Goal: Information Seeking & Learning: Learn about a topic

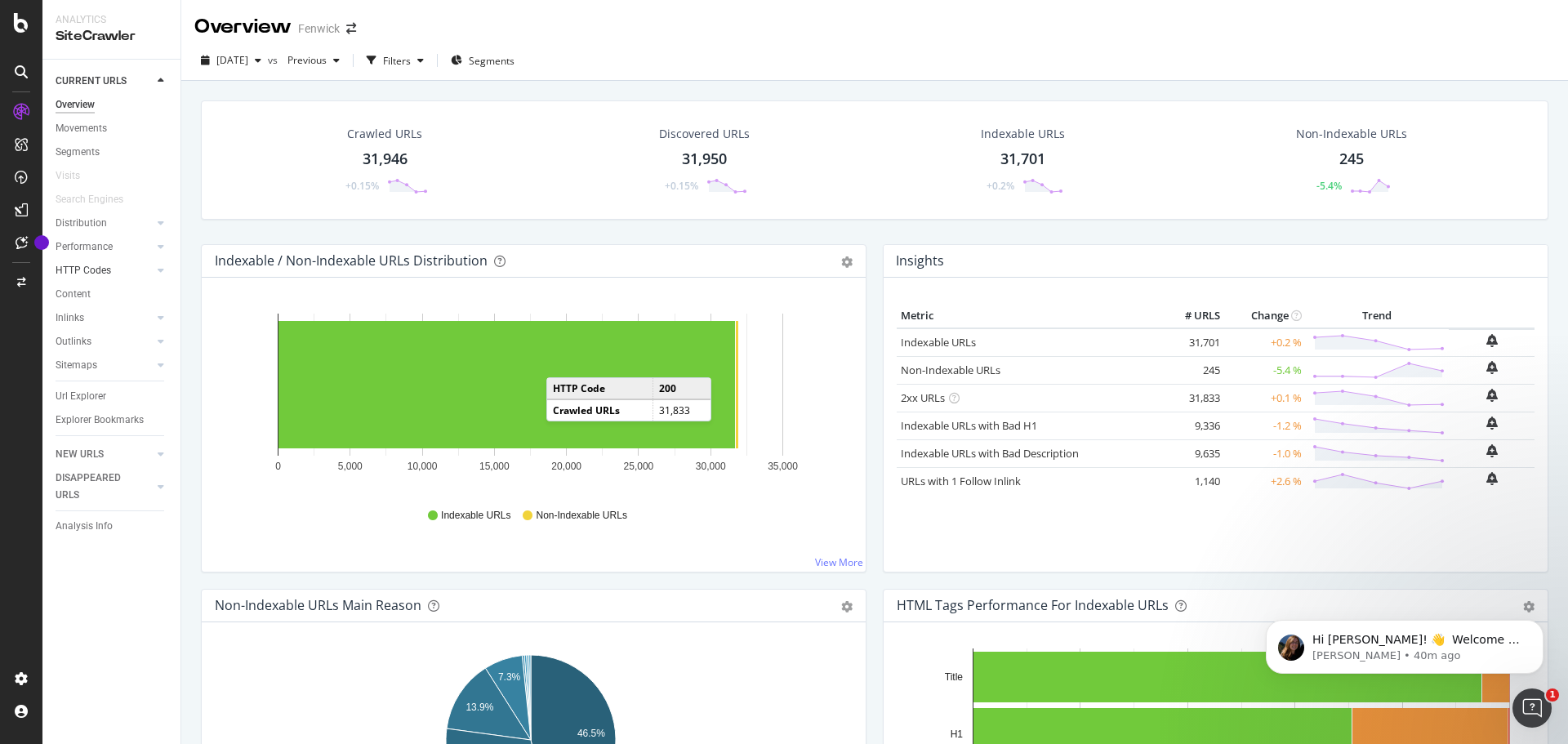
click at [93, 249] on div "Performance" at bounding box center [84, 246] width 57 height 17
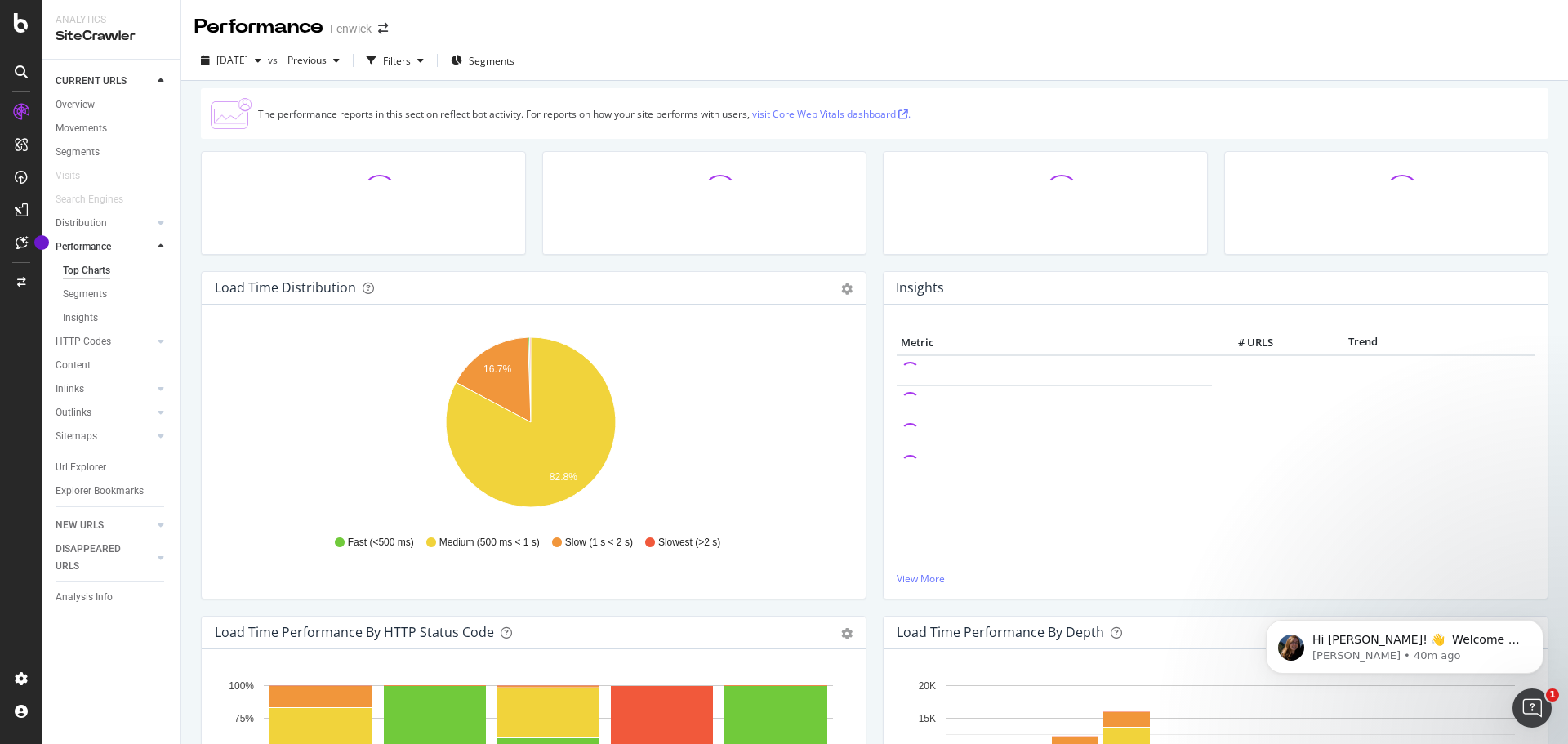
click at [17, 30] on icon at bounding box center [21, 23] width 15 height 19
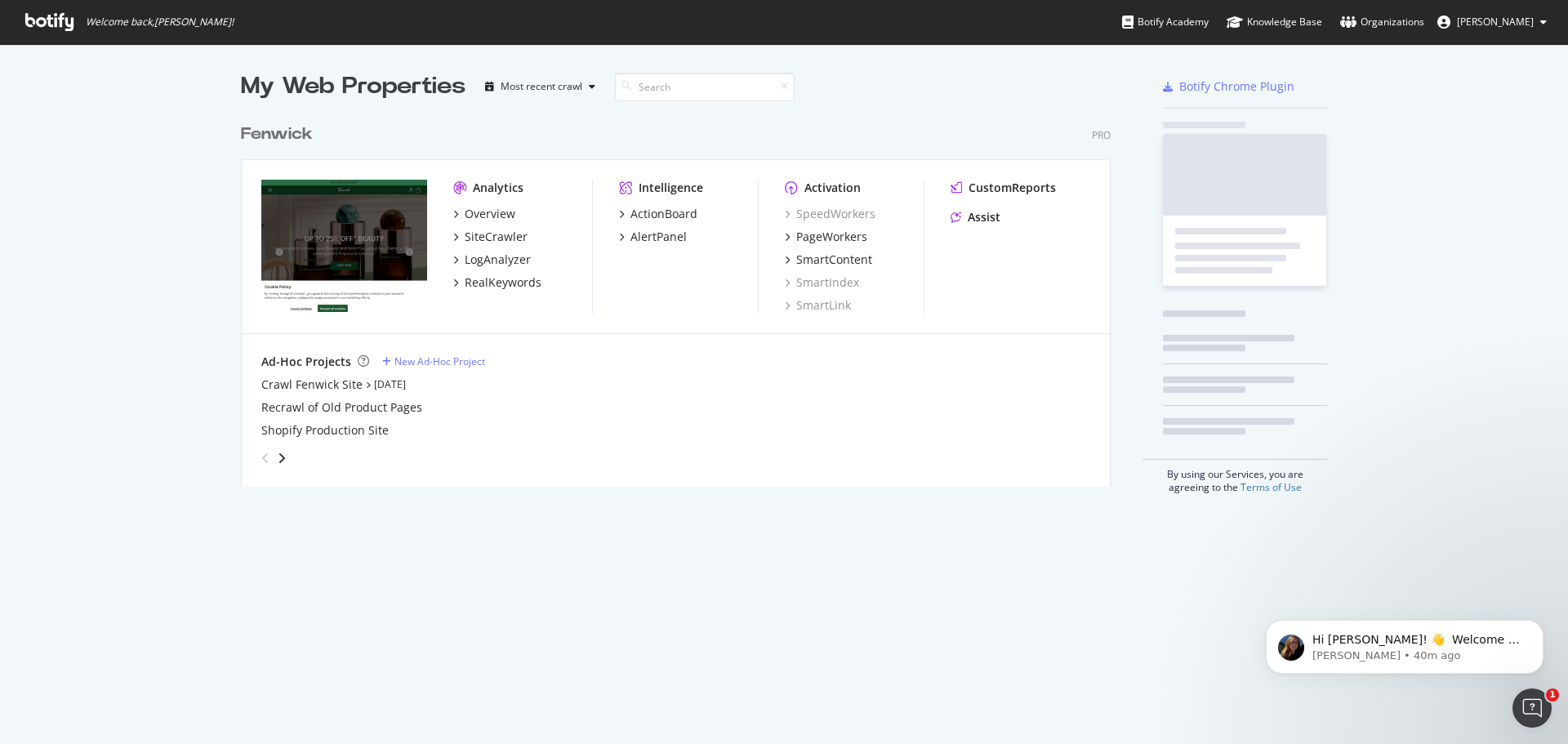
scroll to position [732, 1543]
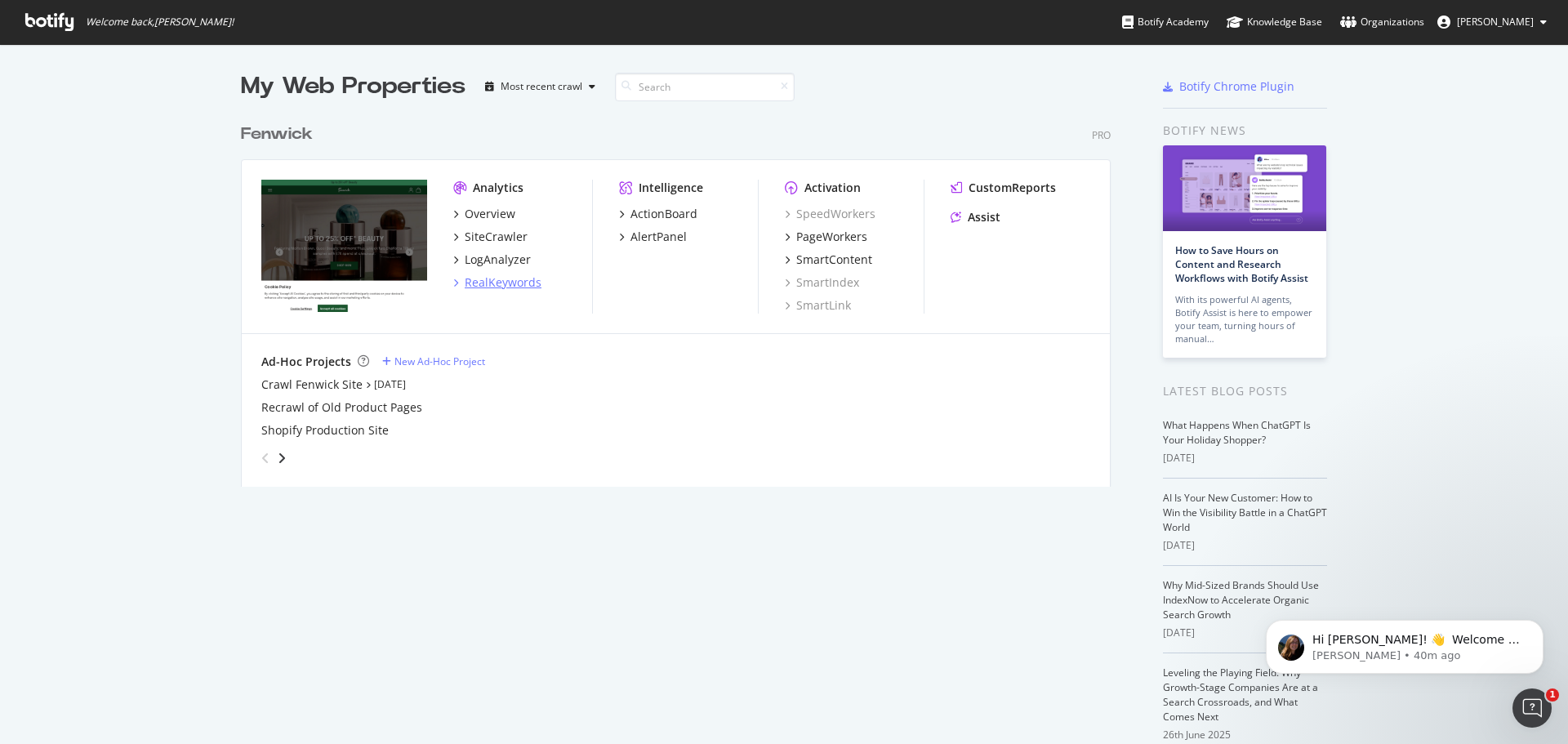
click at [482, 286] on div "RealKeywords" at bounding box center [503, 282] width 77 height 17
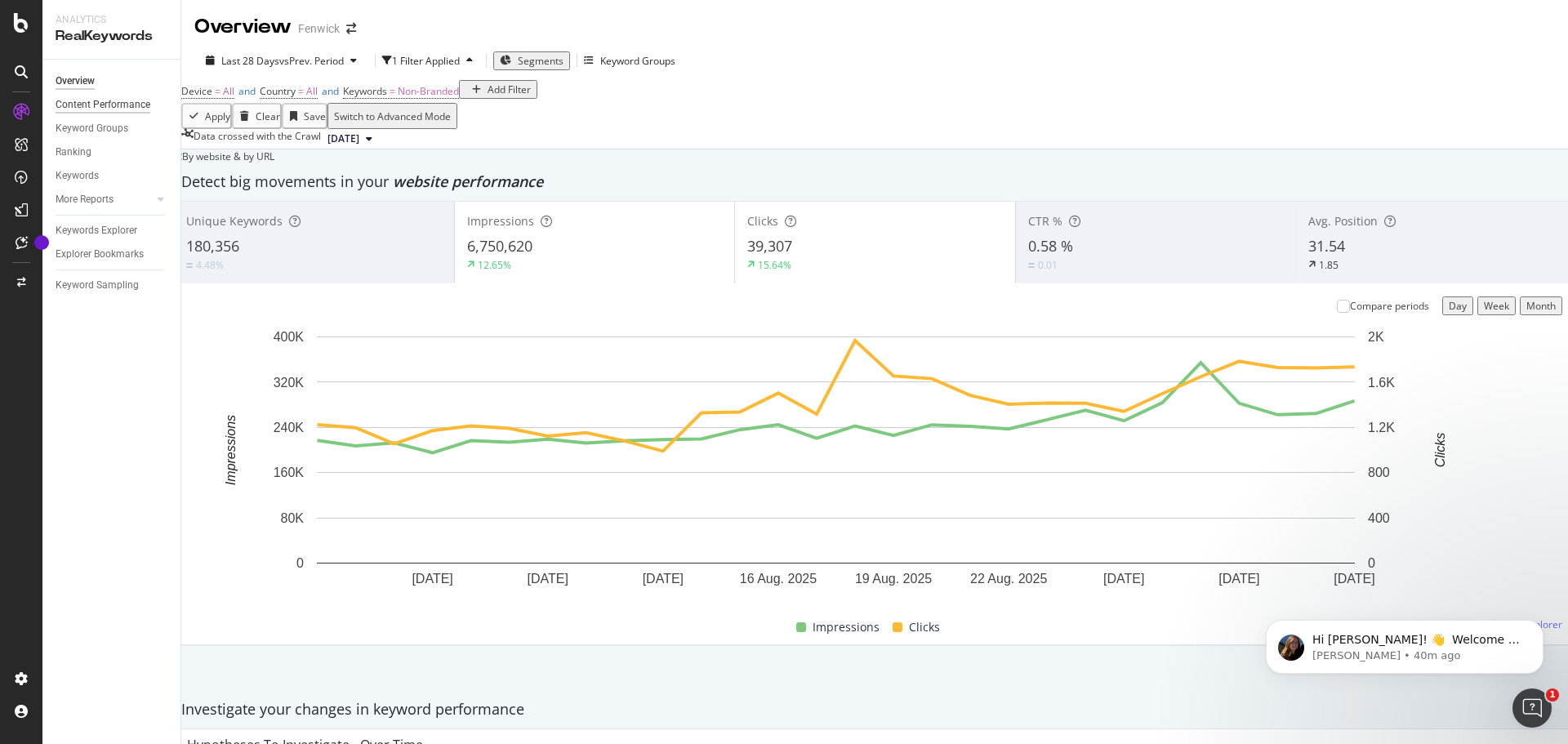
click at [127, 106] on div "Content Performance" at bounding box center [102, 104] width 94 height 17
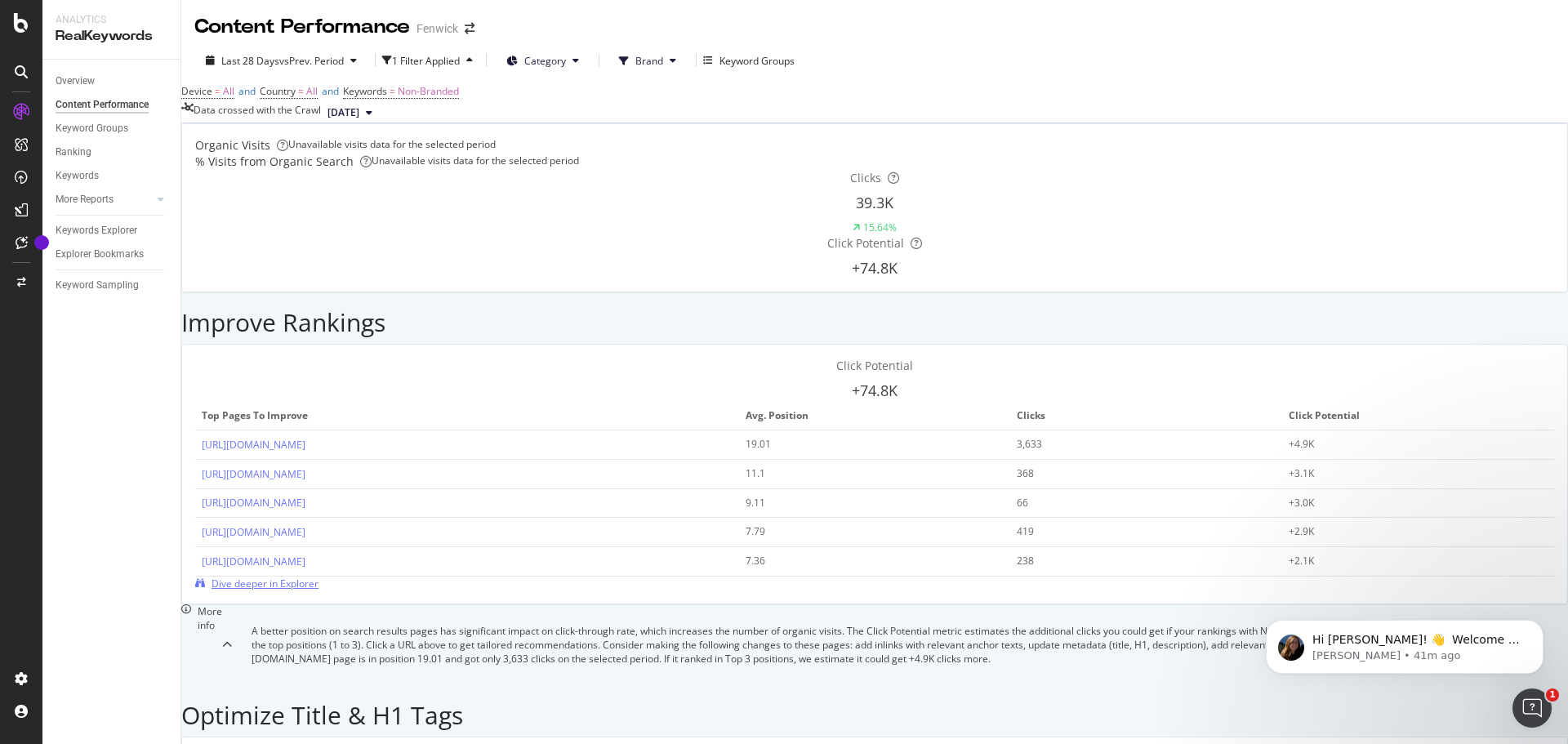
click at [318, 577] on span "Dive deeper in Explorer" at bounding box center [265, 584] width 107 height 14
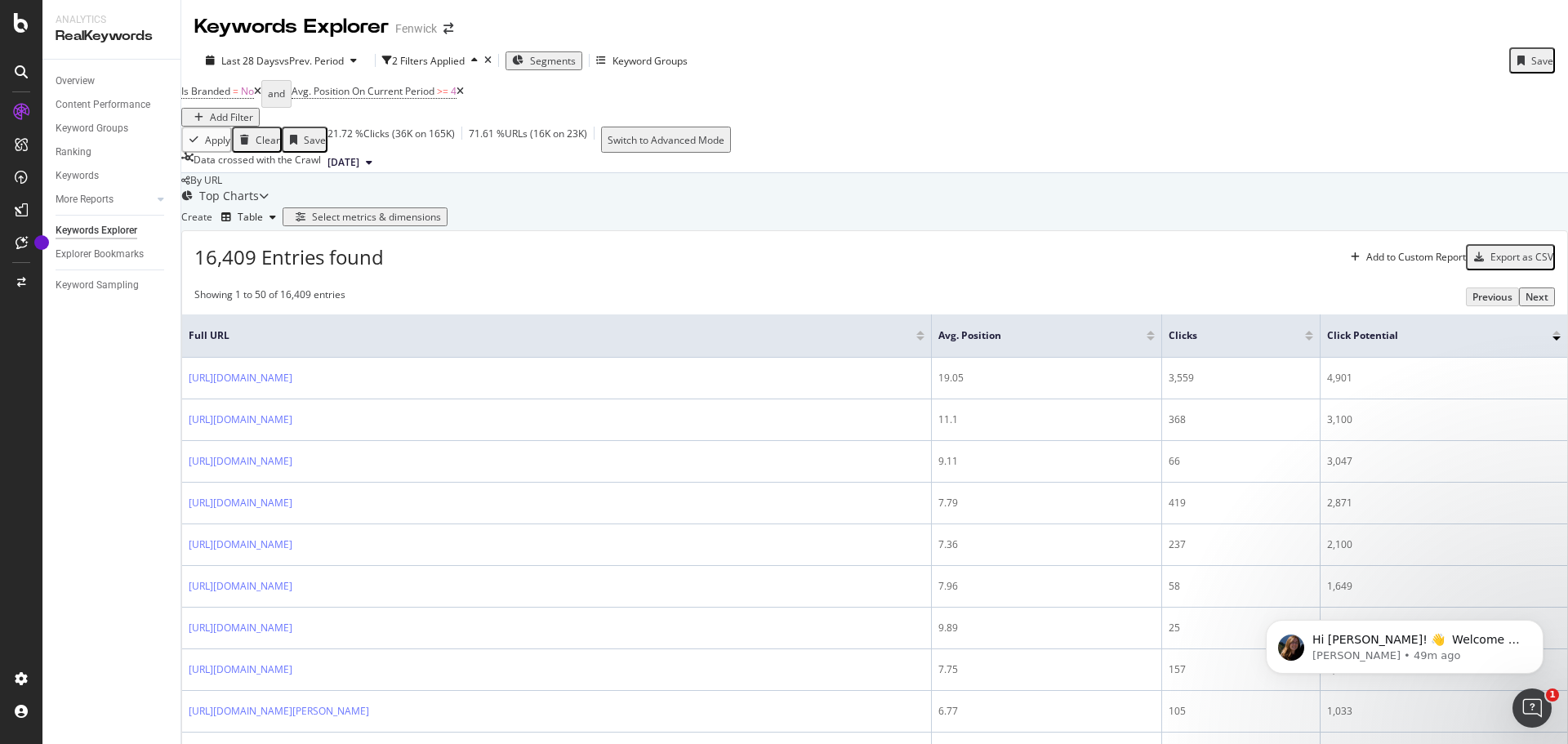
click at [97, 227] on div "Keywords Explorer" at bounding box center [96, 230] width 82 height 17
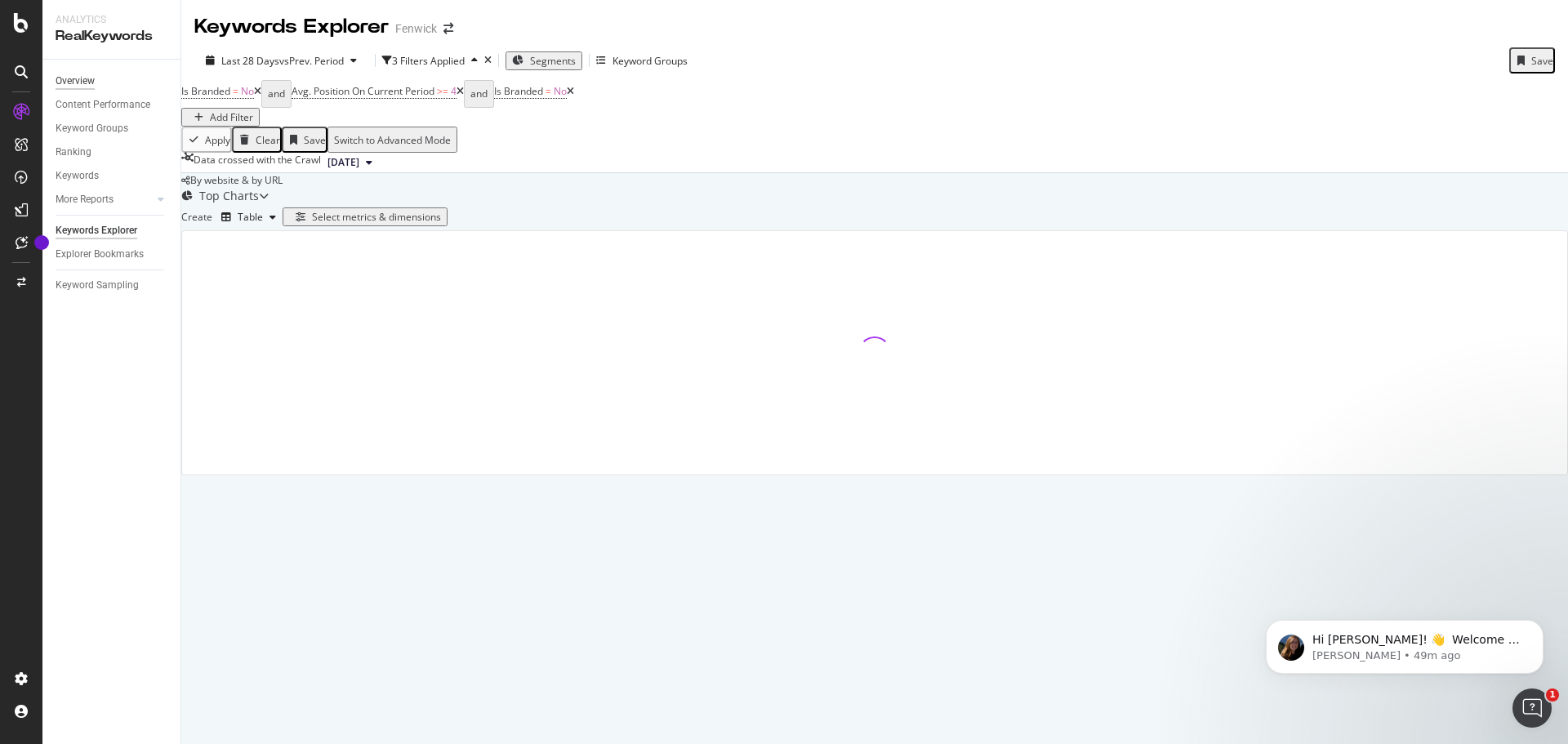
click at [78, 74] on div "Overview" at bounding box center [75, 80] width 39 height 17
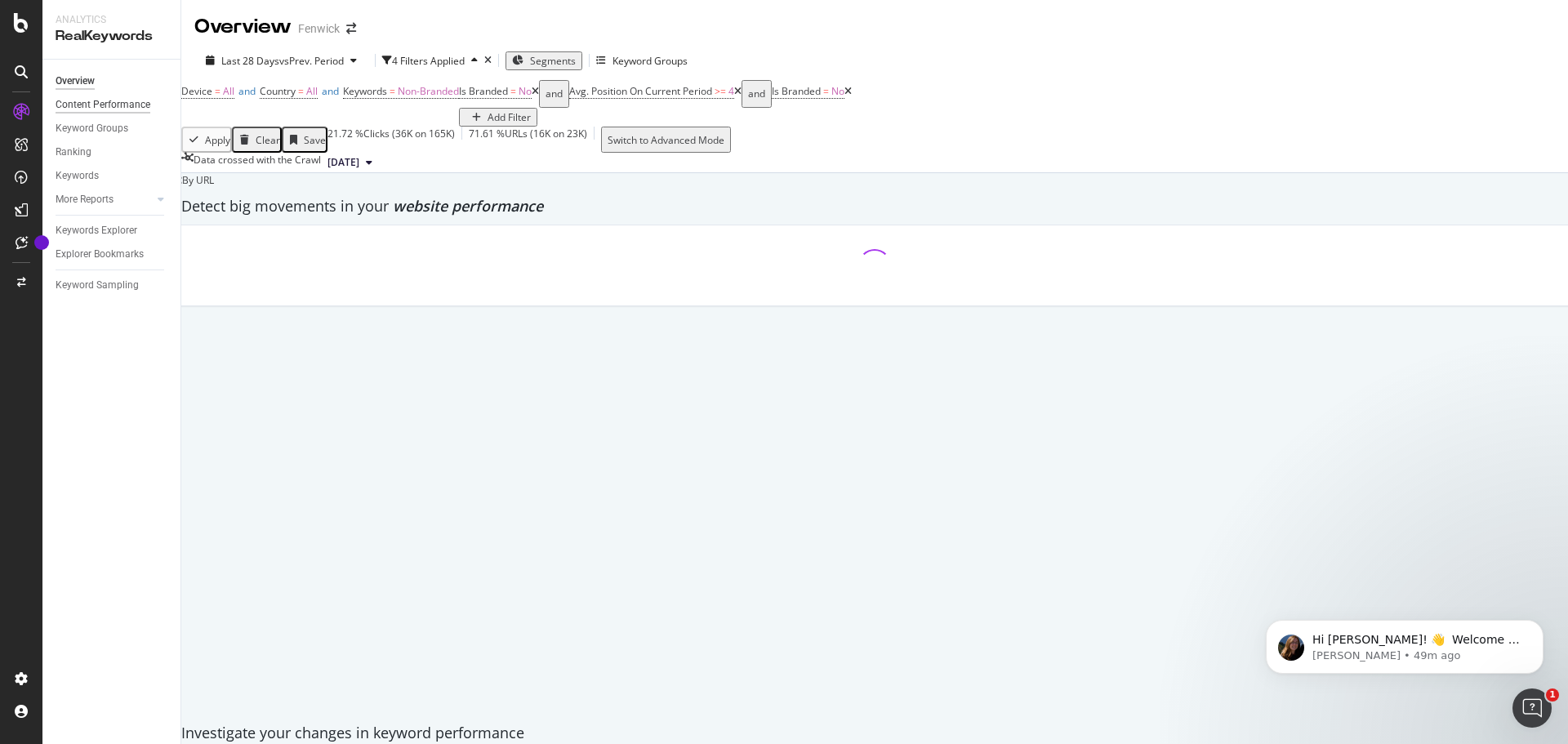
click at [90, 106] on div "Content Performance" at bounding box center [102, 104] width 94 height 17
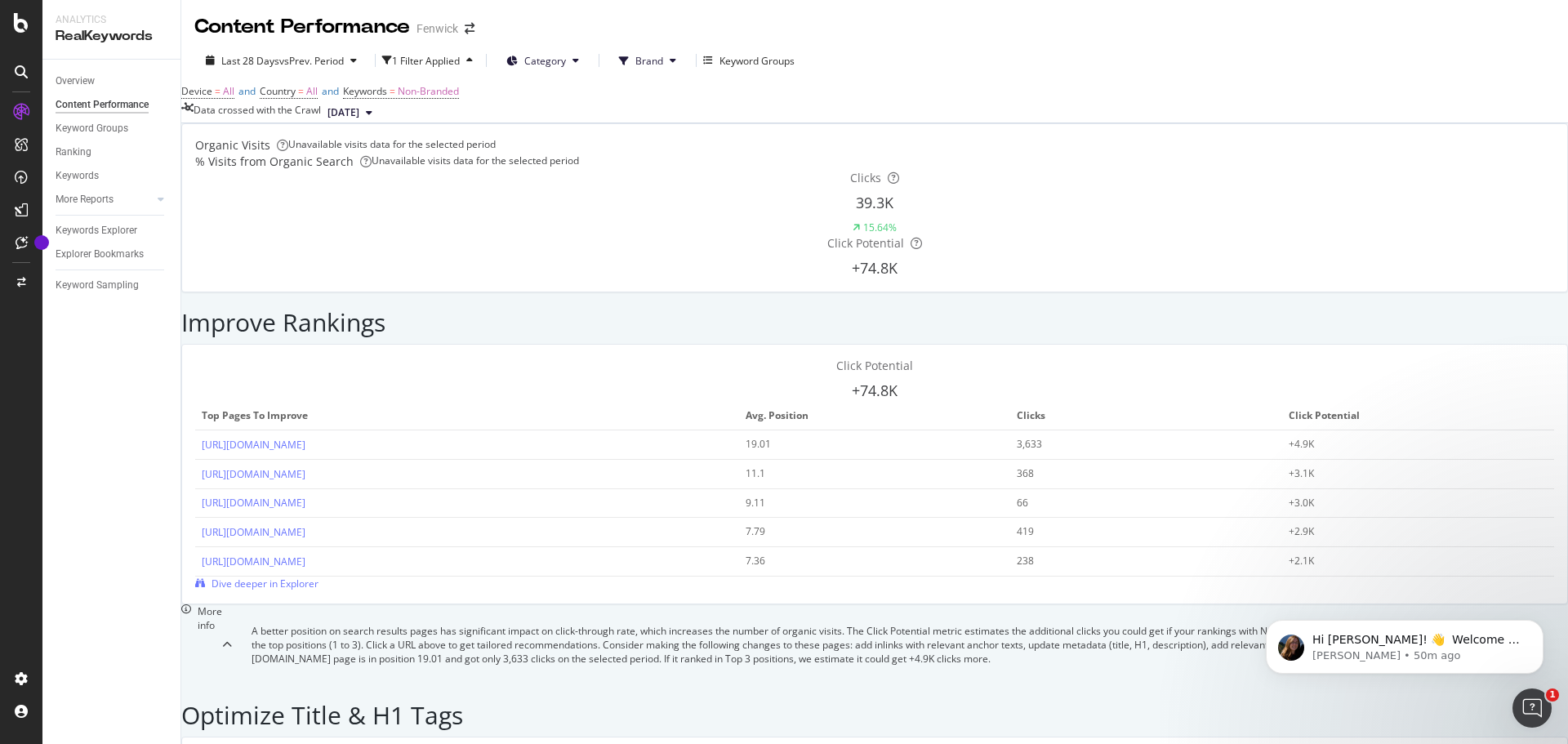
scroll to position [65, 0]
click at [305, 467] on link "[URL][DOMAIN_NAME]" at bounding box center [254, 474] width 104 height 14
click at [668, 317] on div "Improve Rankings" at bounding box center [875, 318] width 1386 height 51
click at [305, 437] on link "[URL][DOMAIN_NAME]" at bounding box center [254, 444] width 104 height 14
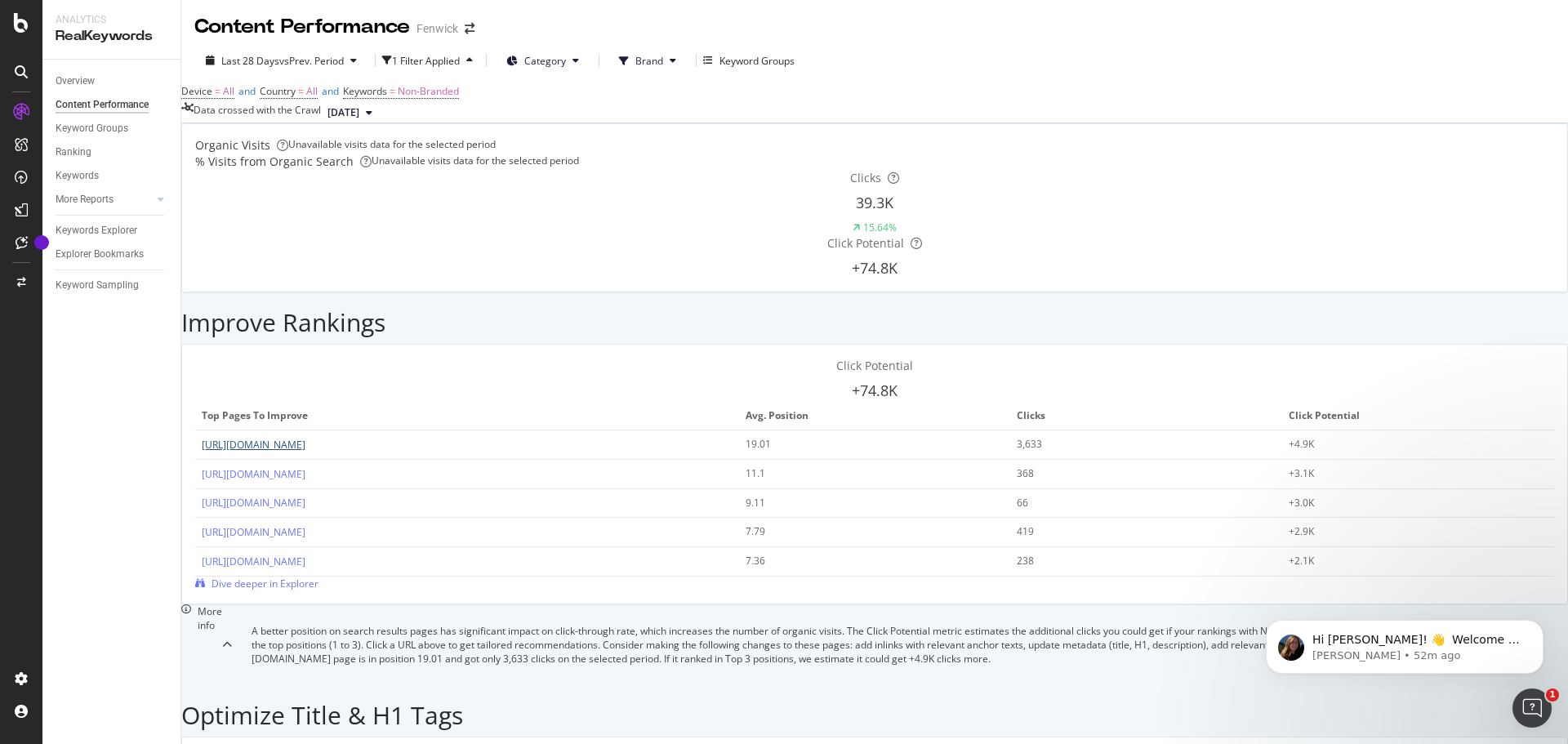
scroll to position [158, 0]
drag, startPoint x: 1149, startPoint y: 249, endPoint x: 1097, endPoint y: 249, distance: 52.0
click at [1097, 459] on tr "[URL][DOMAIN_NAME] 11.1 368 +3.1K" at bounding box center [874, 473] width 1359 height 29
drag, startPoint x: 830, startPoint y: 318, endPoint x: 414, endPoint y: 281, distance: 417.6
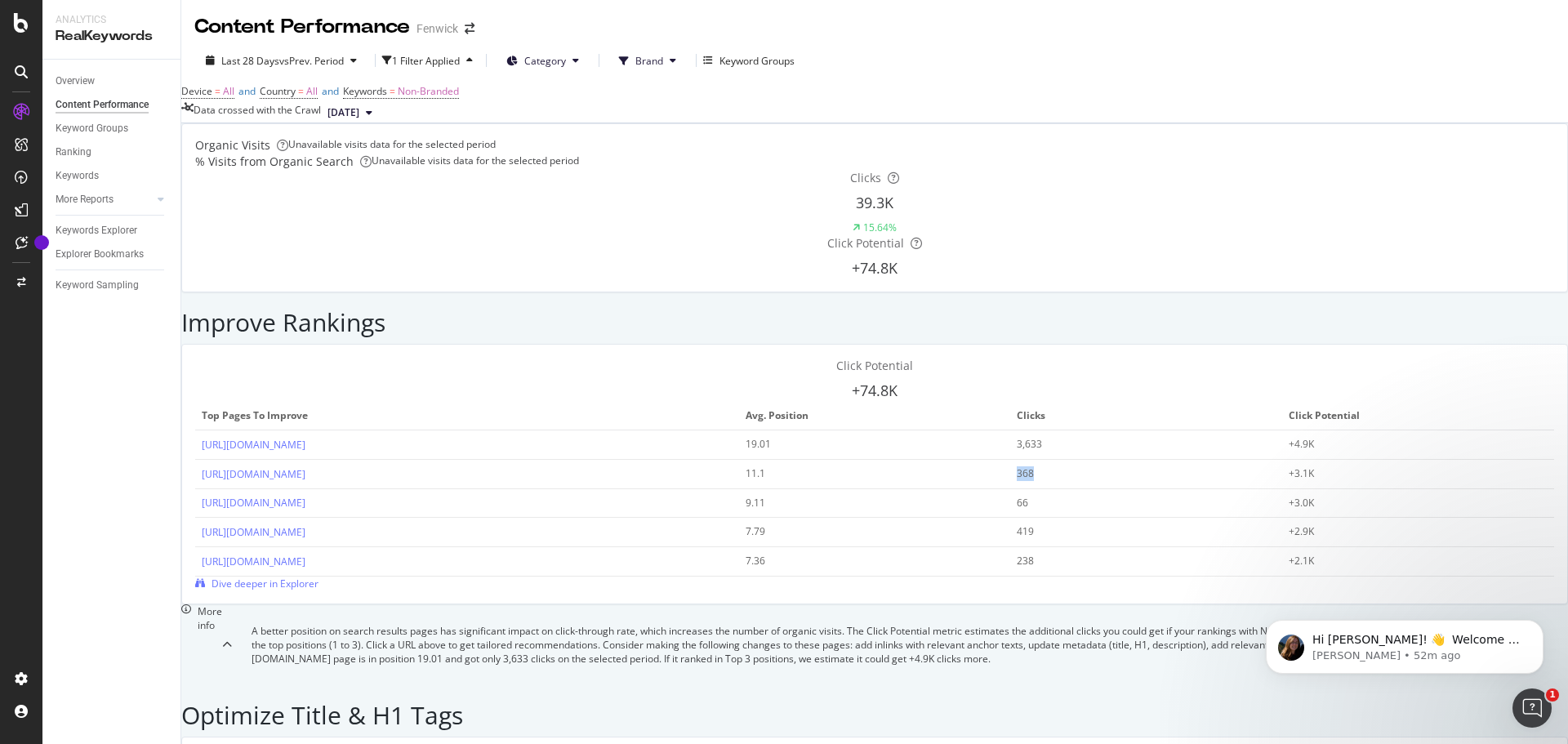
click at [17, 4] on div at bounding box center [21, 372] width 42 height 744
click at [17, 20] on icon at bounding box center [21, 23] width 15 height 19
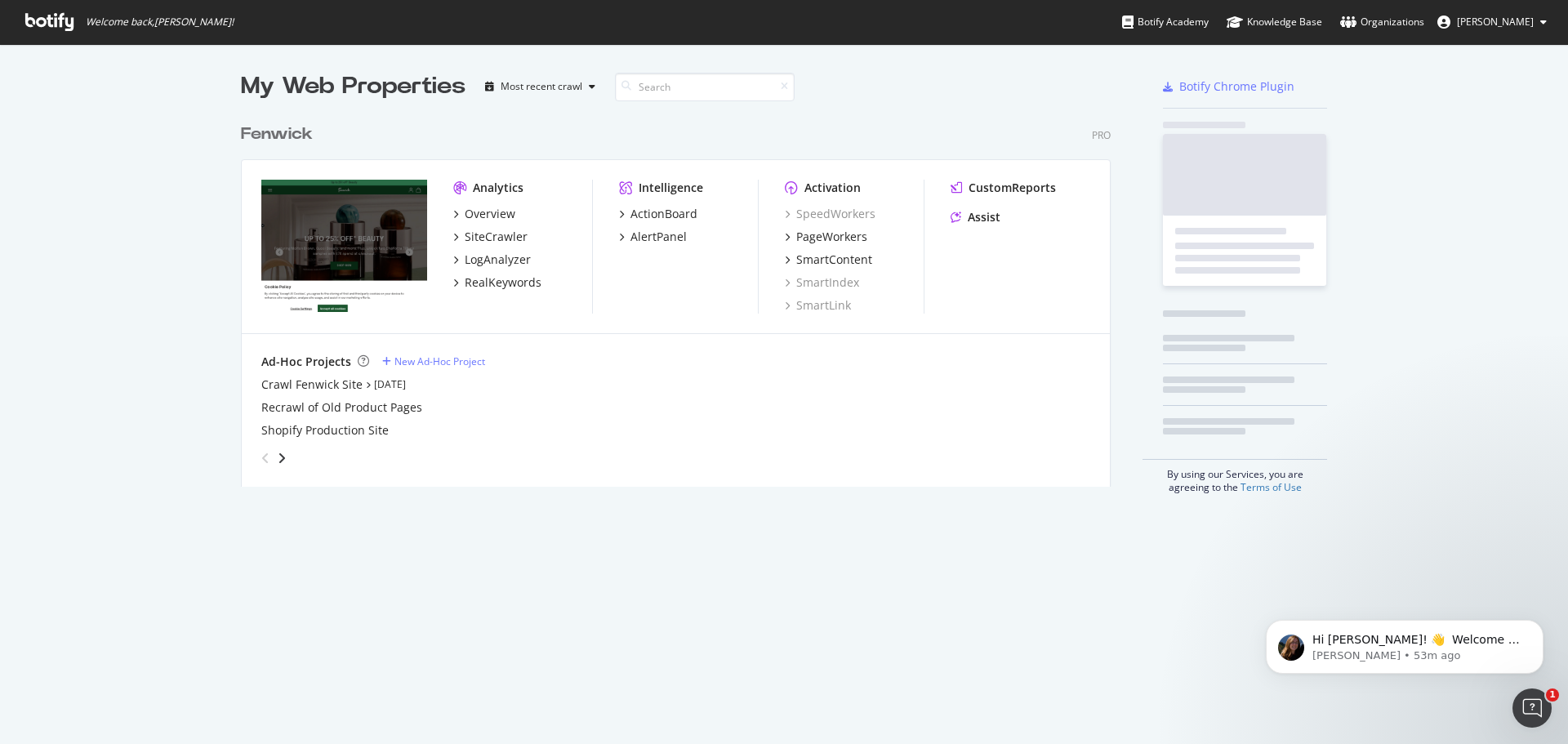
scroll to position [732, 1543]
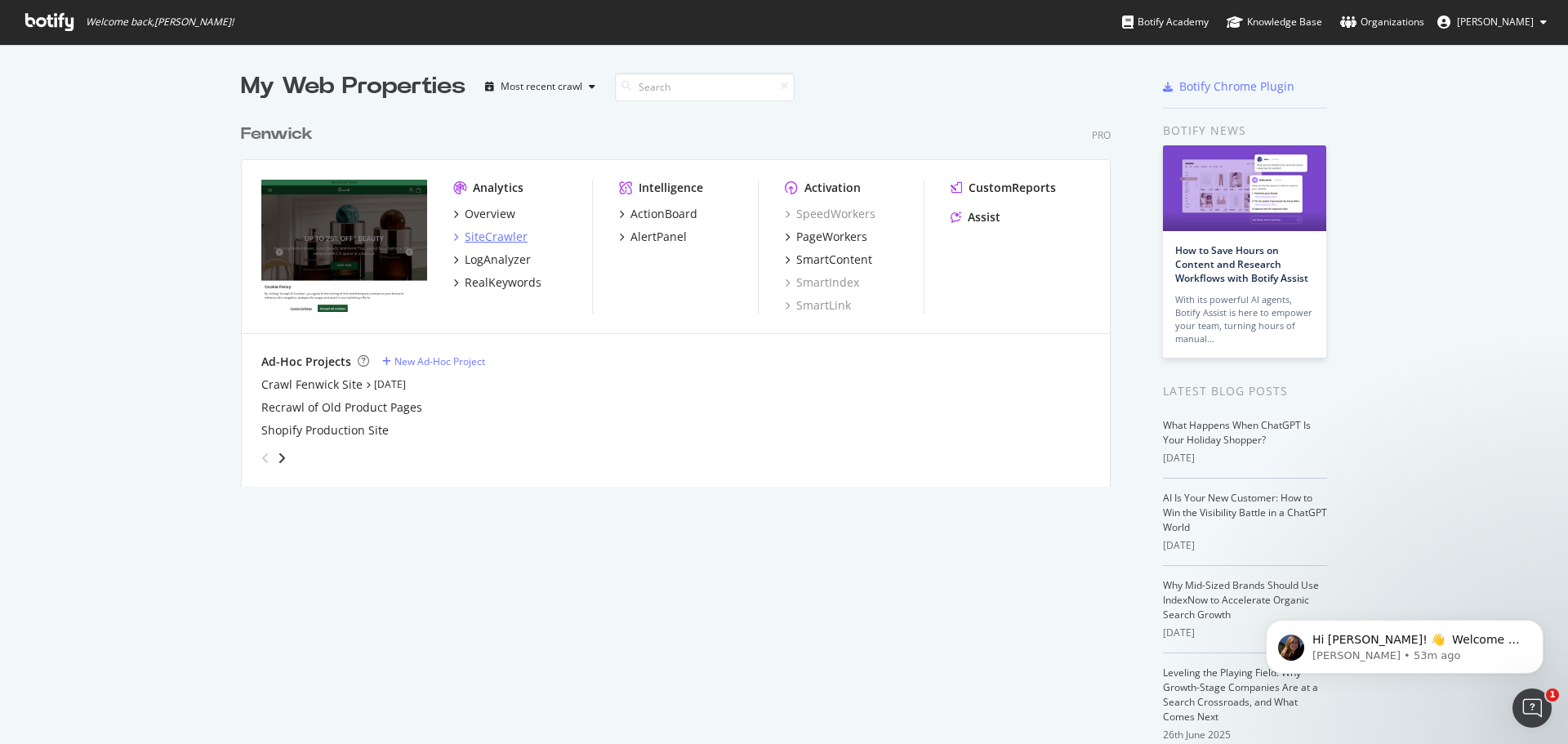
click at [483, 237] on div "SiteCrawler" at bounding box center [496, 236] width 63 height 17
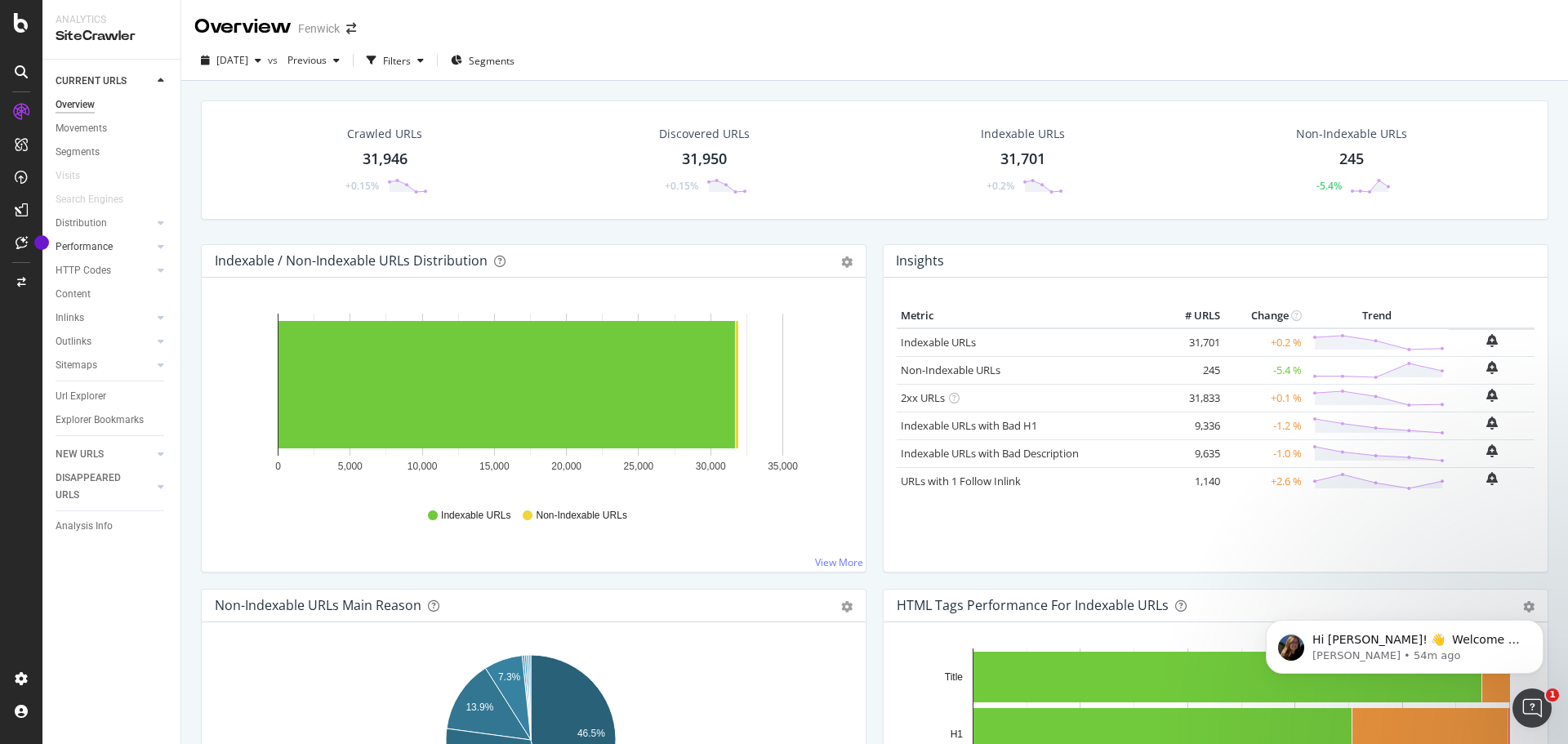
click at [125, 243] on link "Performance" at bounding box center [104, 246] width 97 height 17
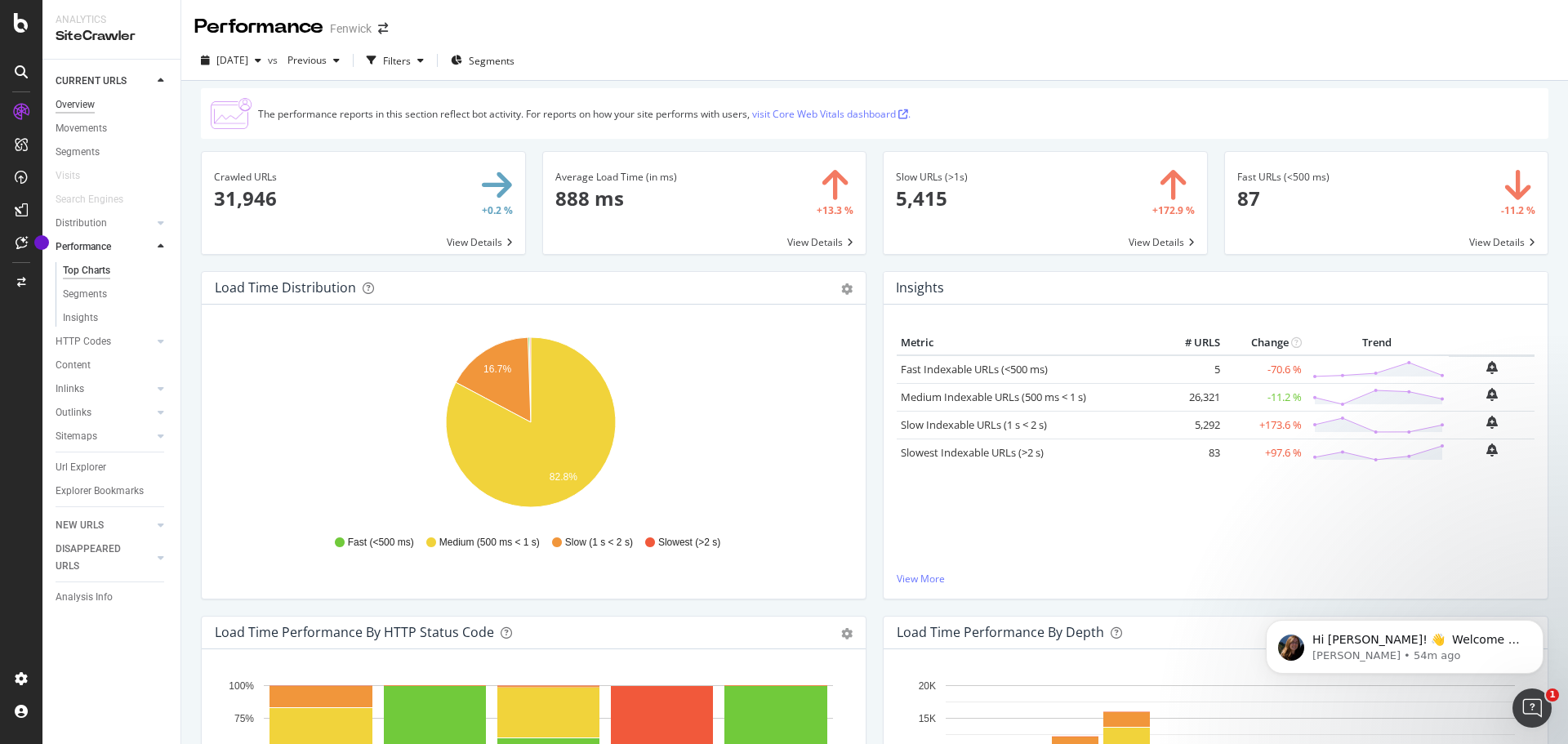
click at [82, 104] on div "Overview" at bounding box center [75, 104] width 39 height 17
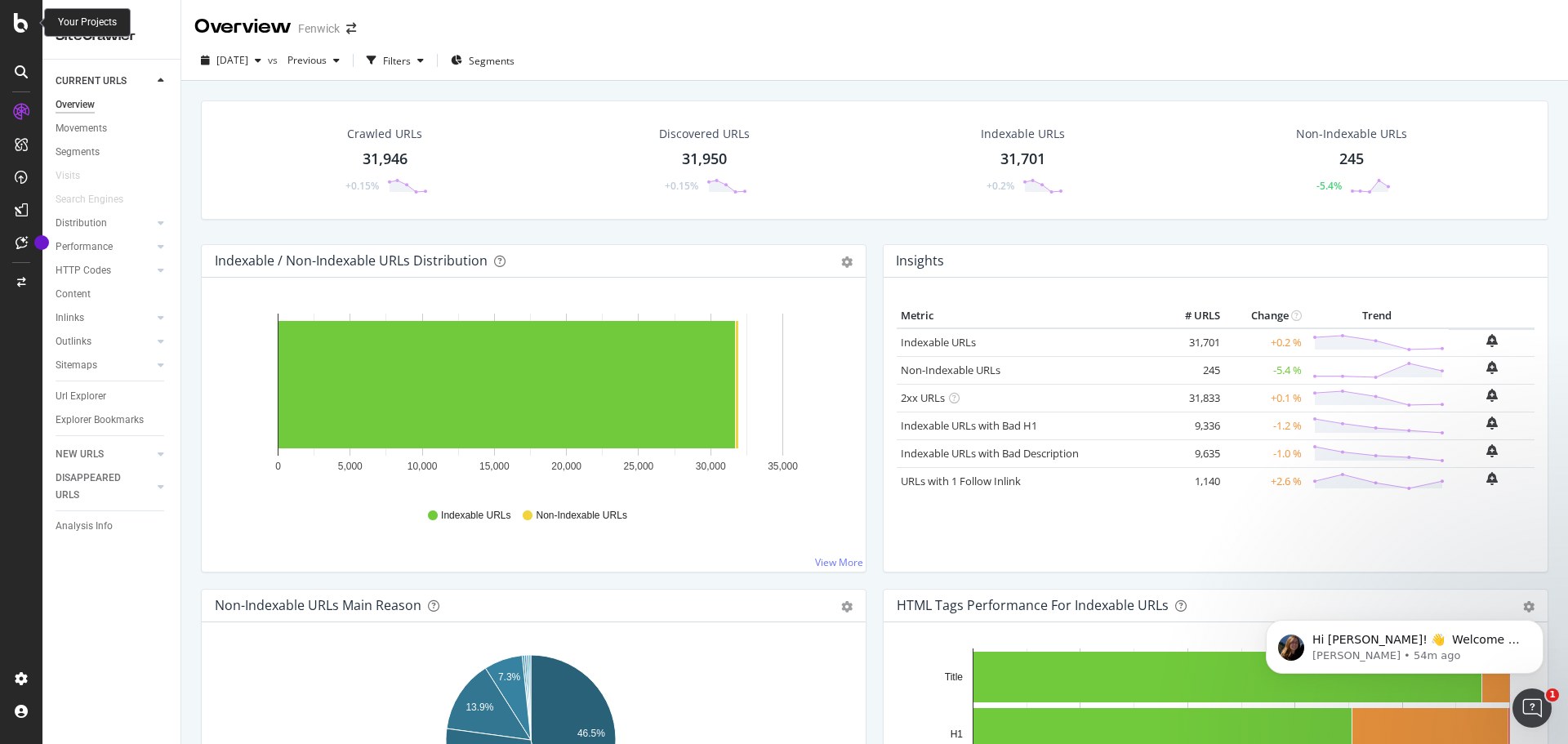
click at [15, 27] on icon at bounding box center [21, 23] width 15 height 19
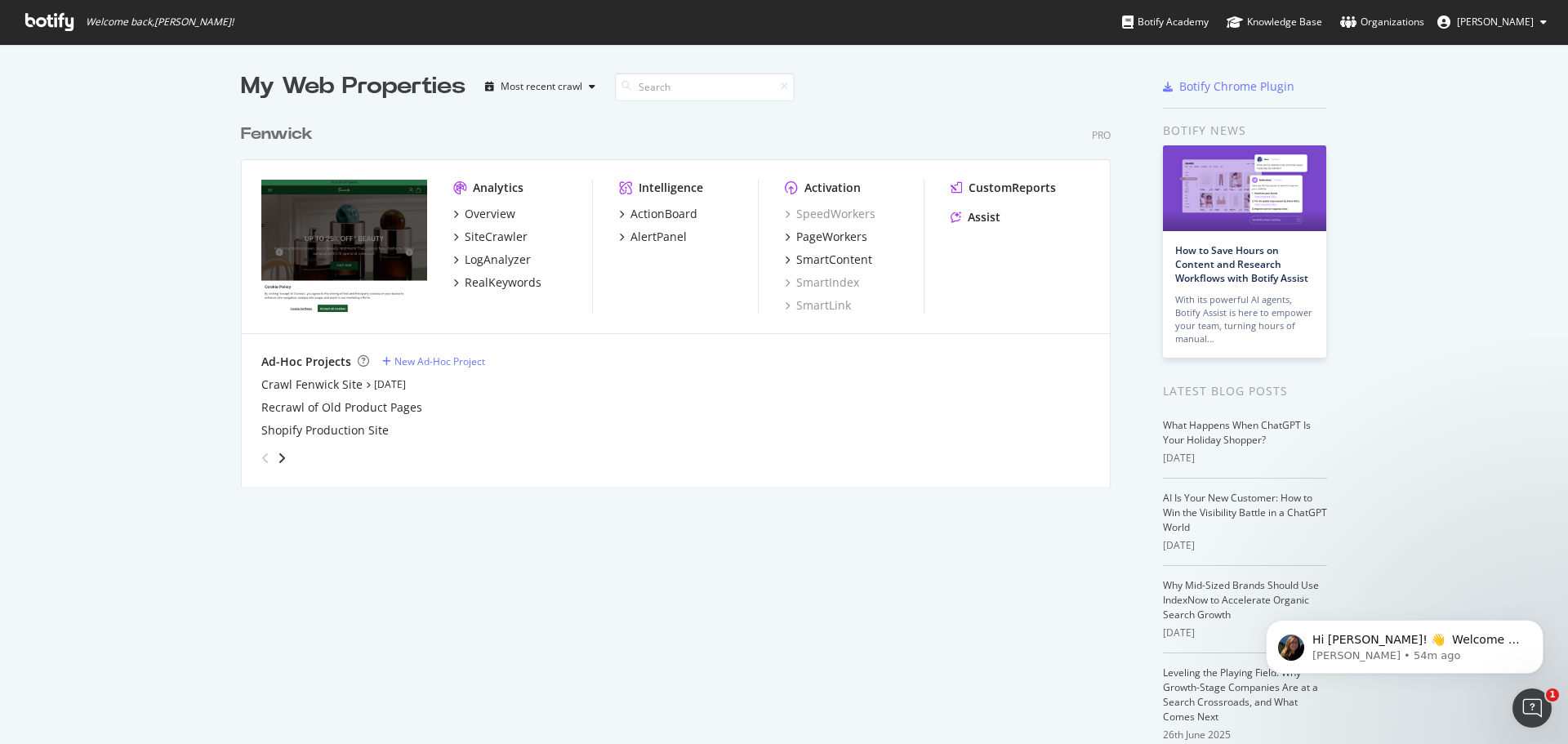
scroll to position [732, 1543]
click at [785, 237] on icon "grid" at bounding box center [788, 236] width 5 height 8
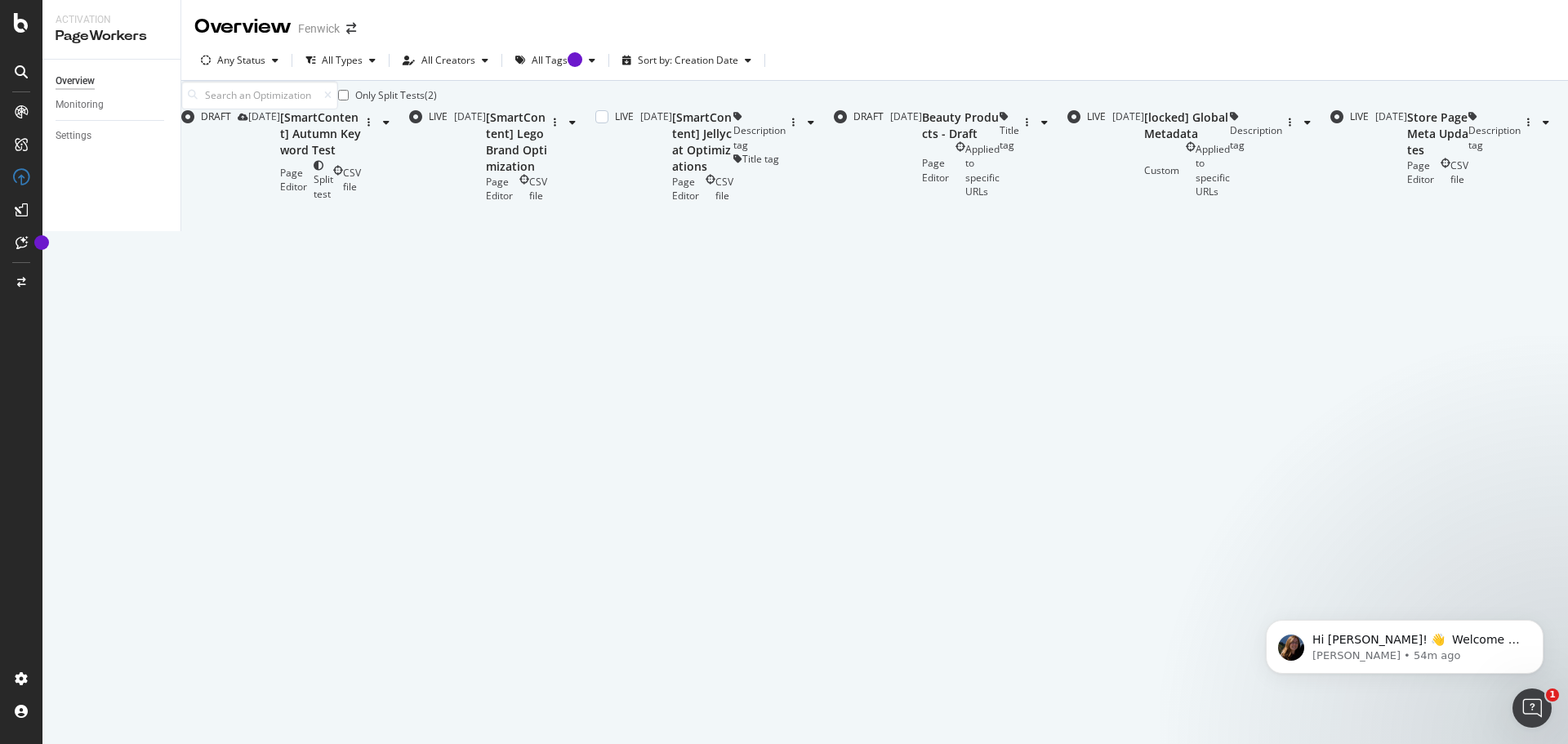
click at [678, 203] on div "Page Editor CSV file" at bounding box center [702, 188] width 61 height 27
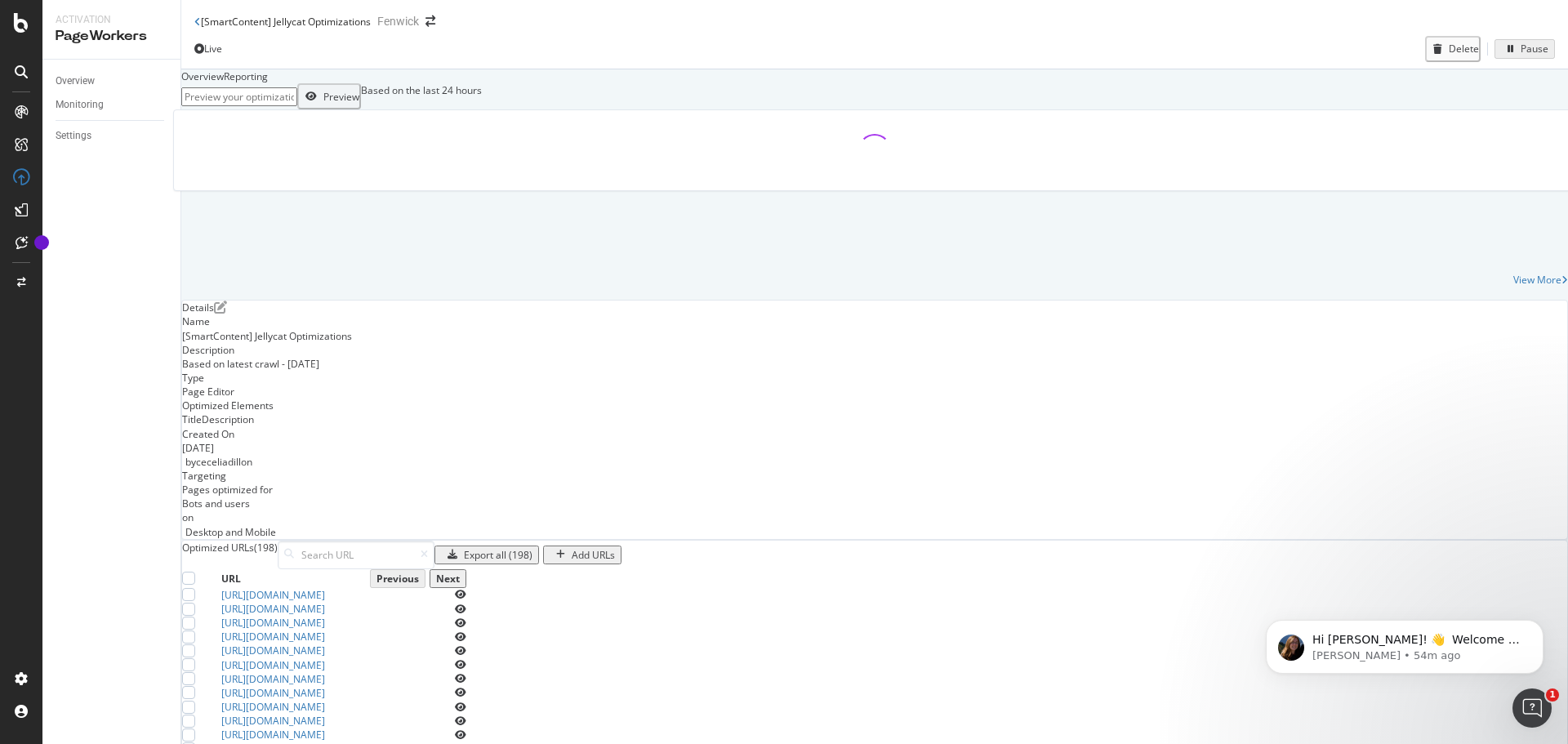
click at [268, 83] on div "Reporting" at bounding box center [246, 77] width 44 height 14
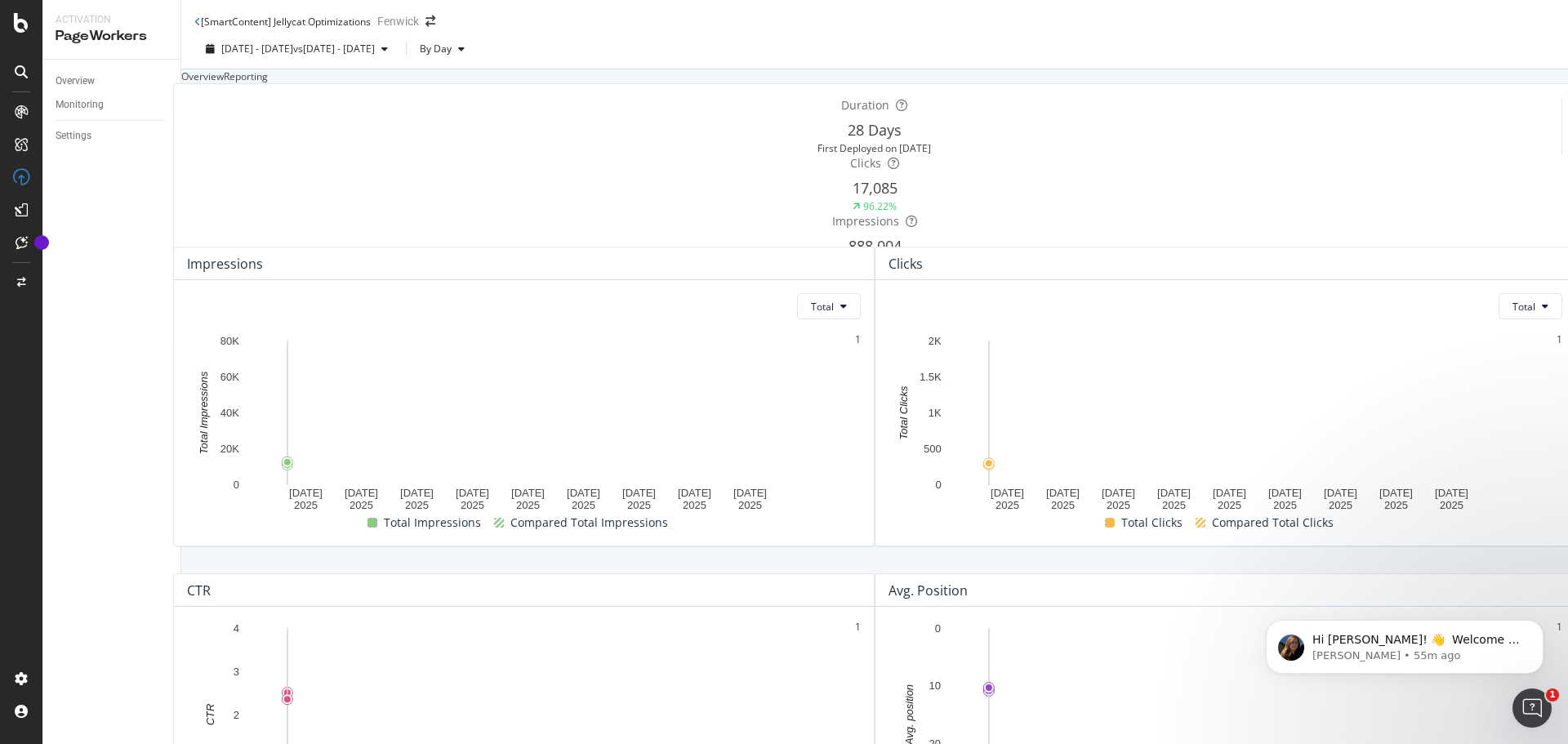
scroll to position [600, 0]
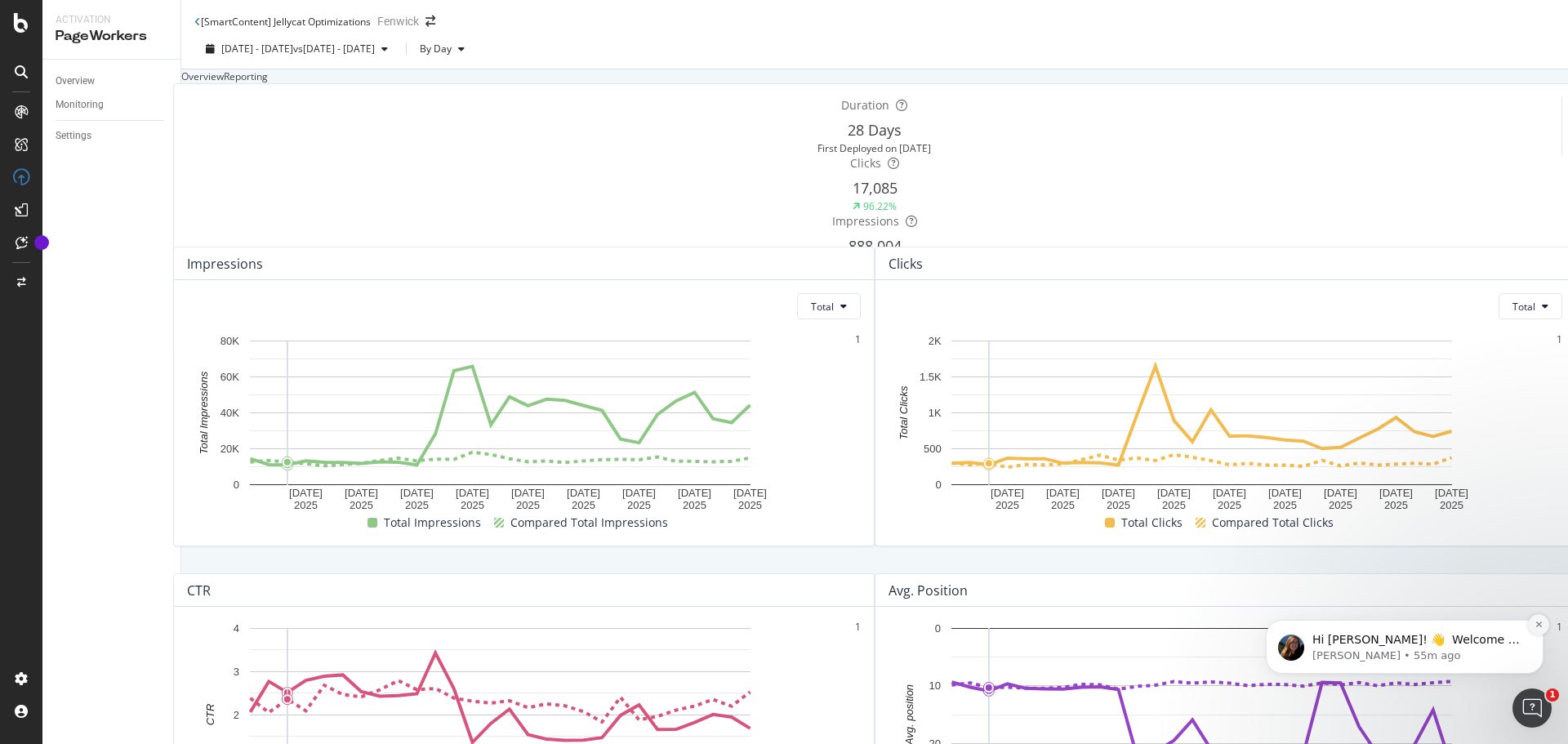
click at [1538, 623] on icon "Dismiss notification" at bounding box center [1539, 624] width 9 height 9
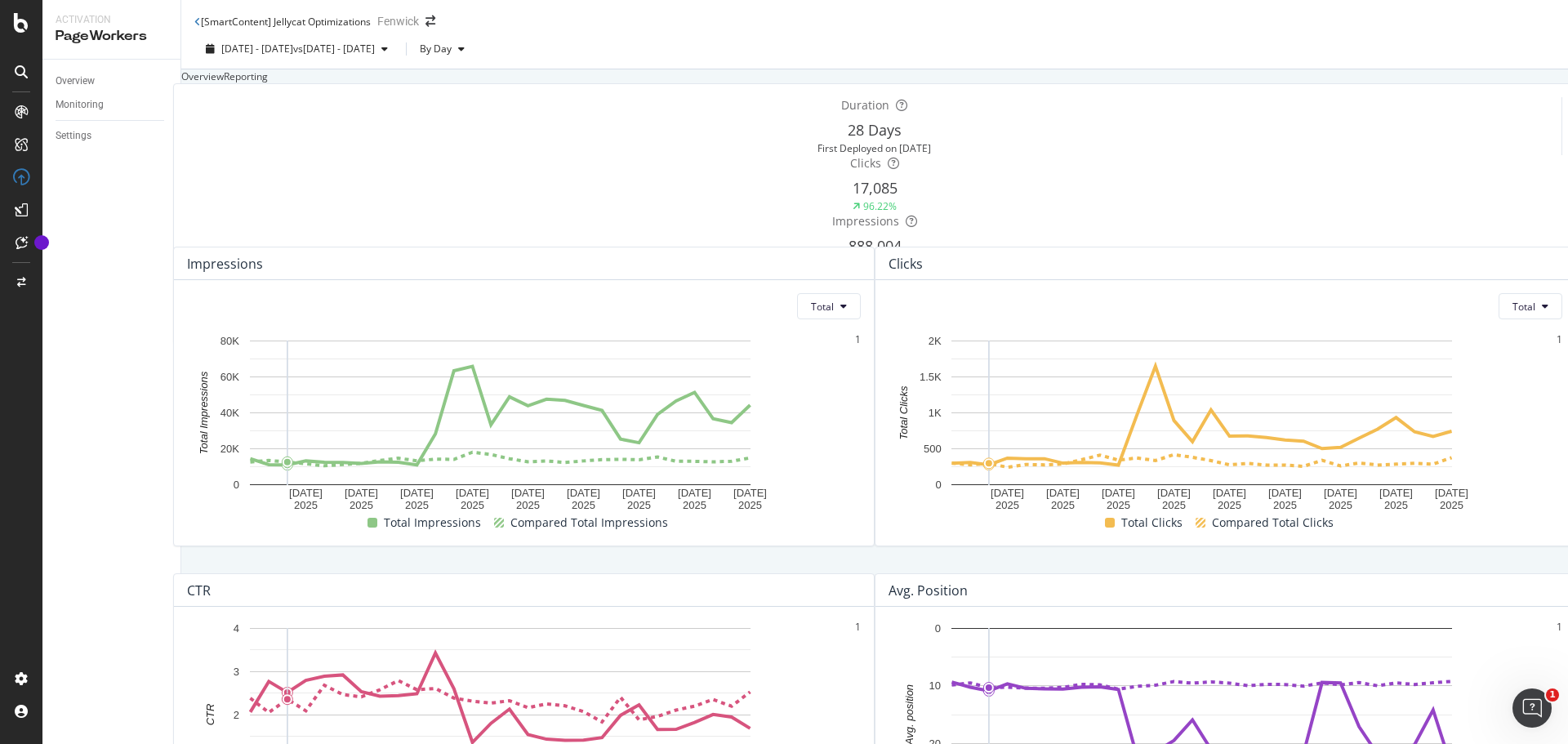
scroll to position [0, 0]
click at [19, 27] on icon at bounding box center [21, 23] width 15 height 19
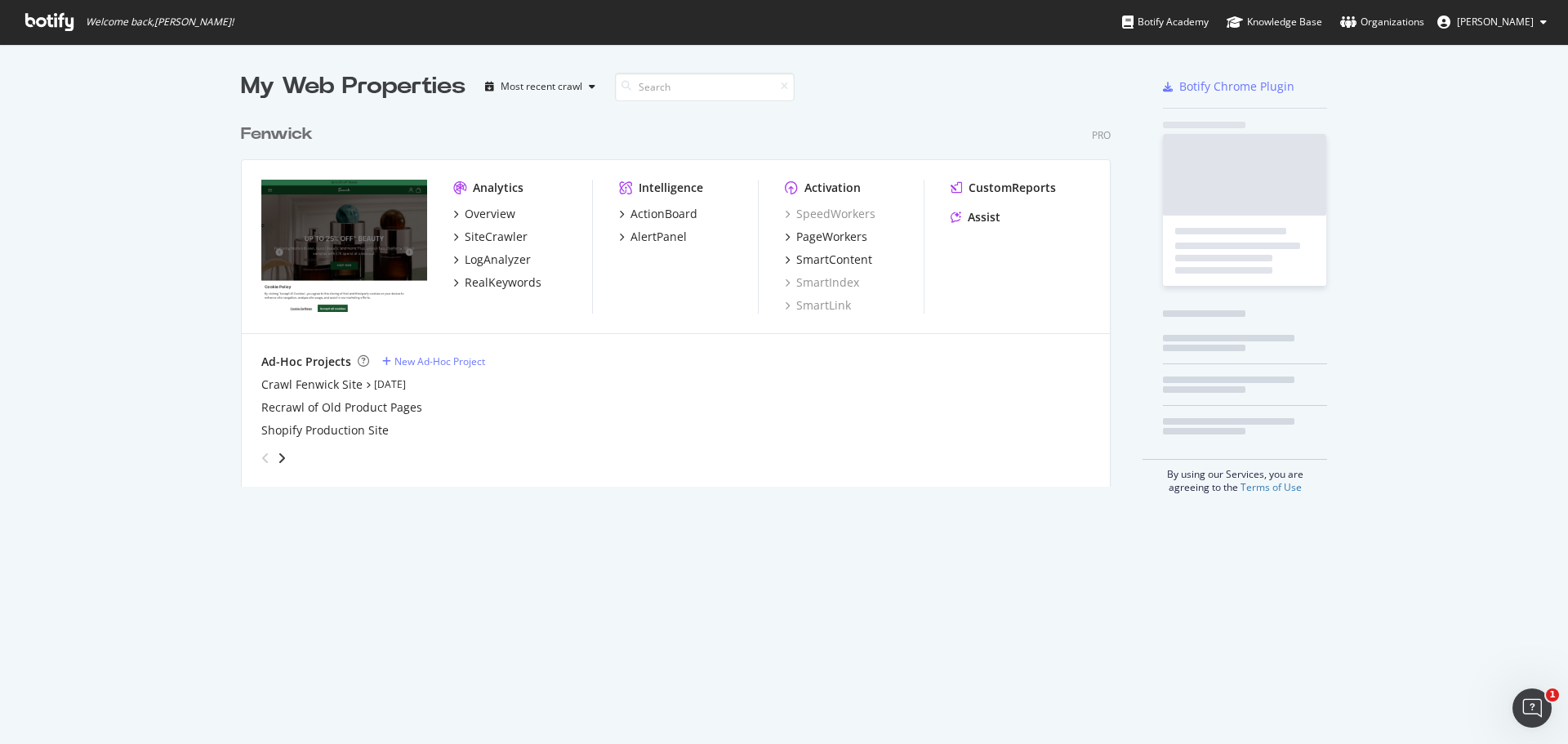
scroll to position [732, 1543]
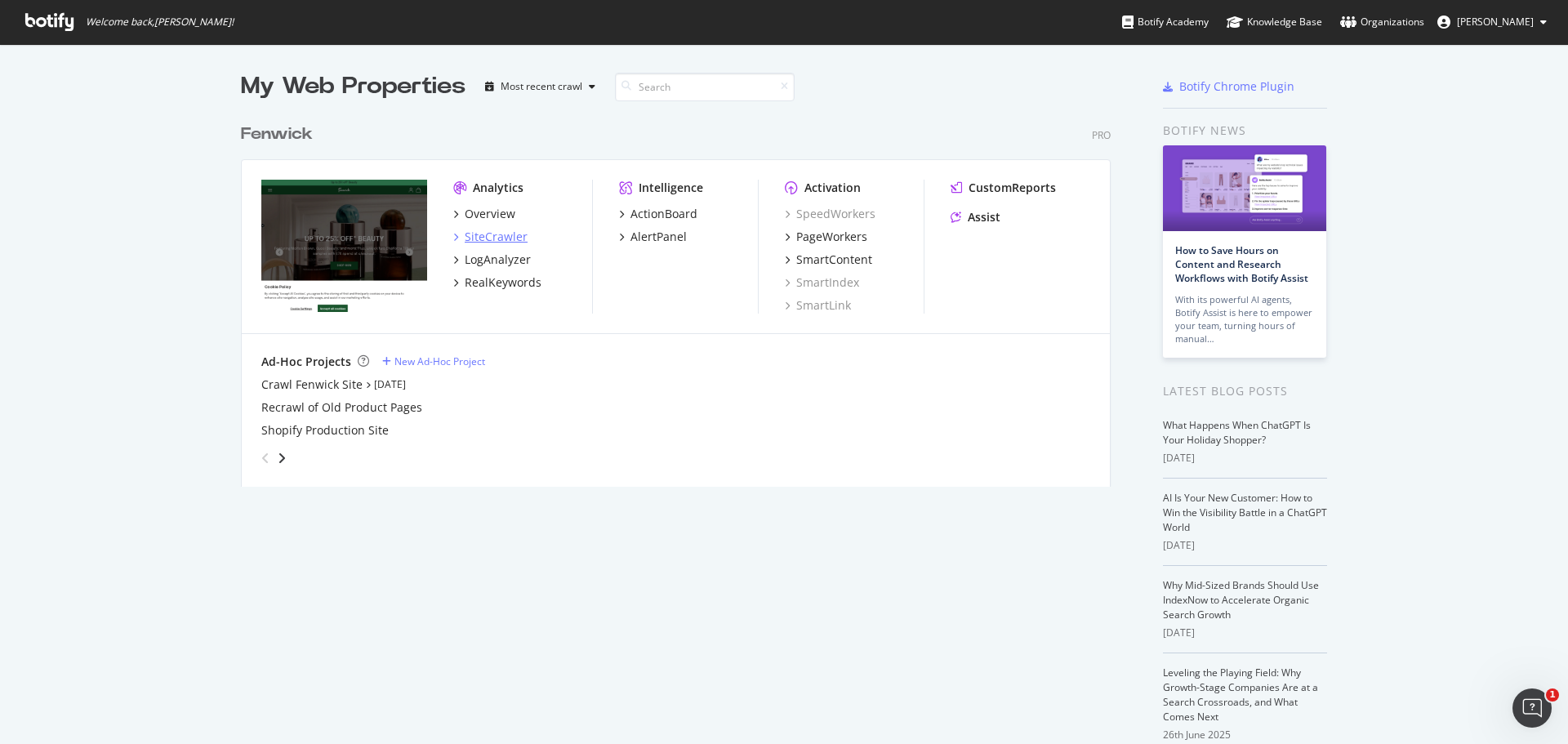
click at [484, 234] on div "SiteCrawler" at bounding box center [496, 236] width 63 height 17
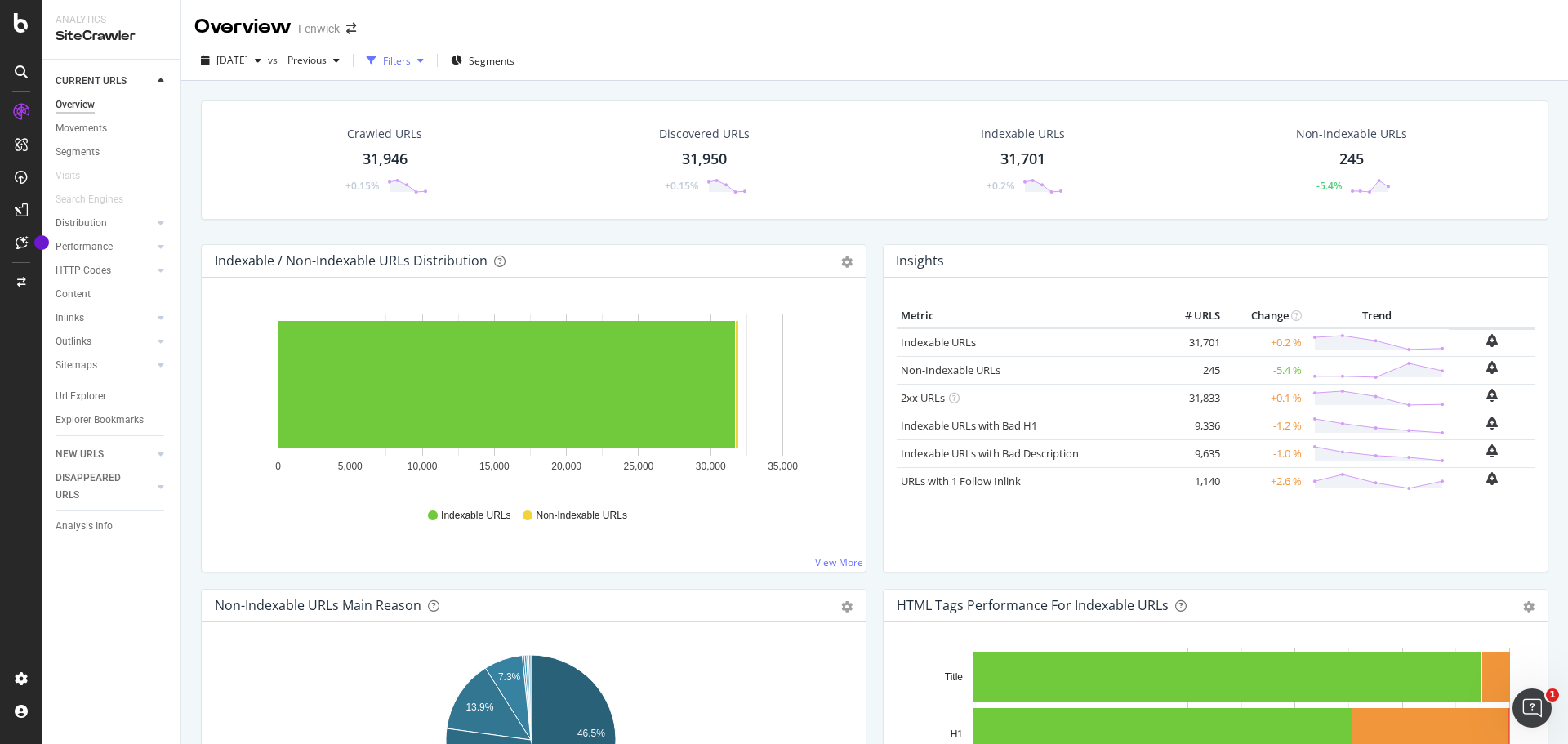
click at [411, 59] on div "Filters" at bounding box center [396, 61] width 27 height 14
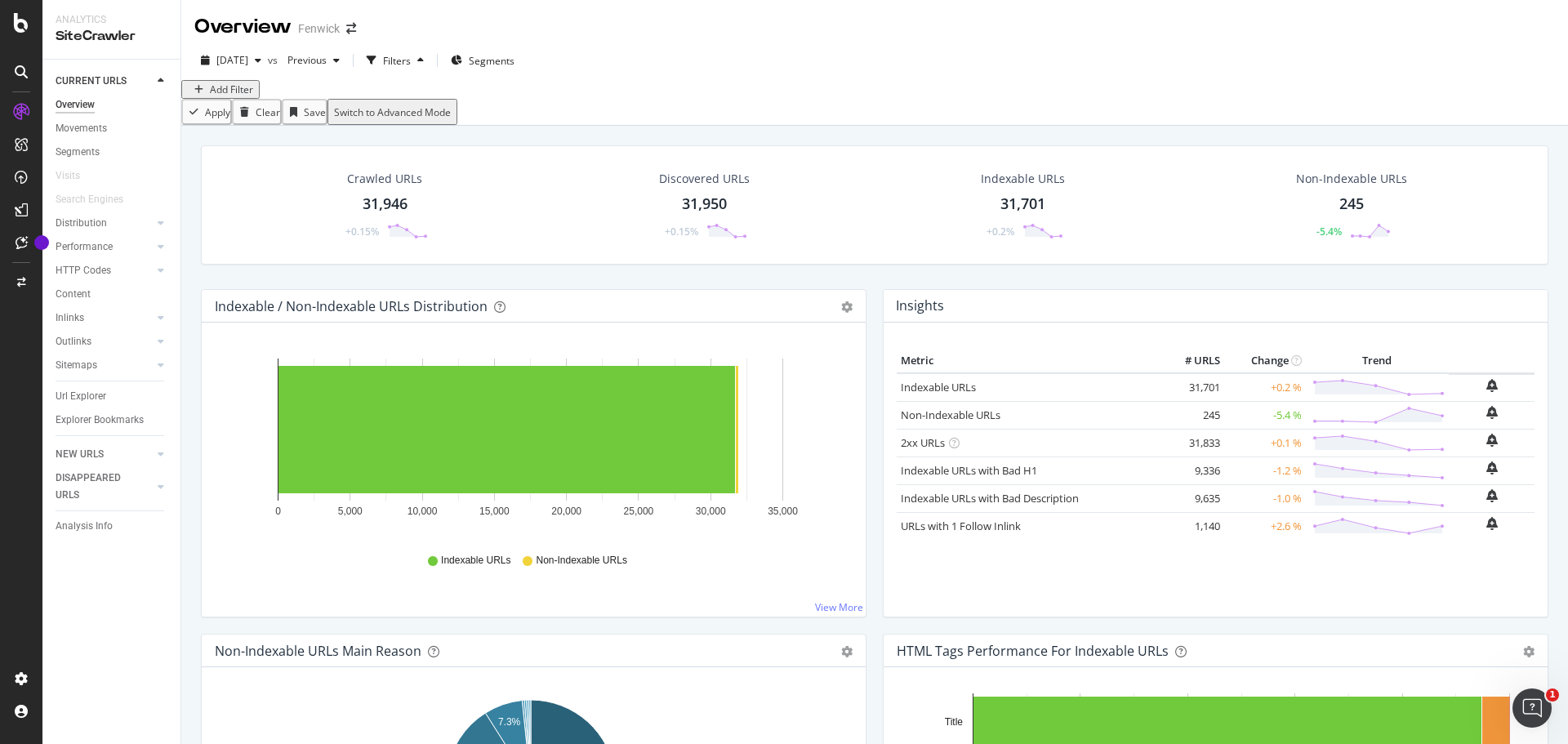
click at [243, 96] on div "Add Filter" at bounding box center [231, 90] width 43 height 14
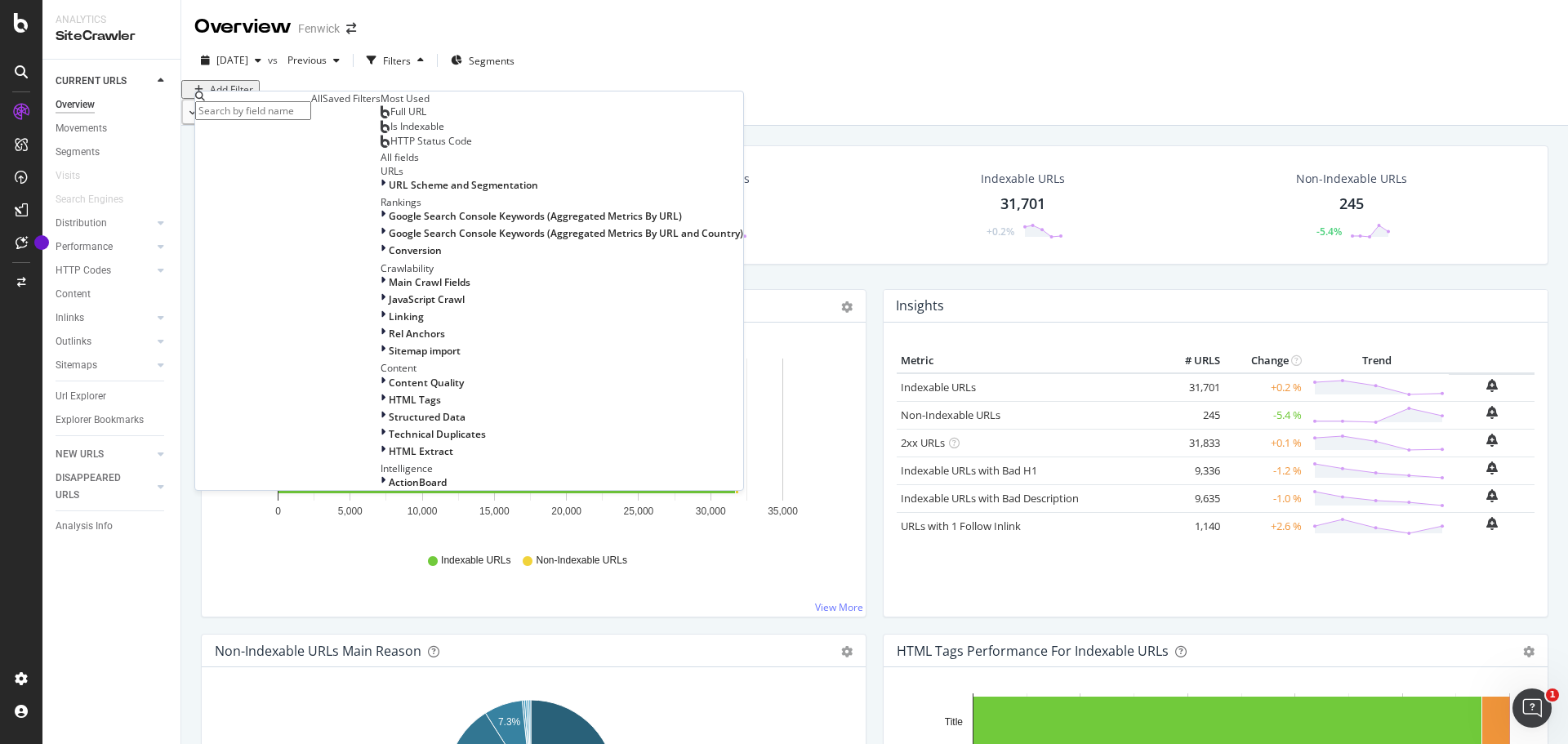
click at [381, 118] on div "Full URL" at bounding box center [404, 111] width 46 height 13
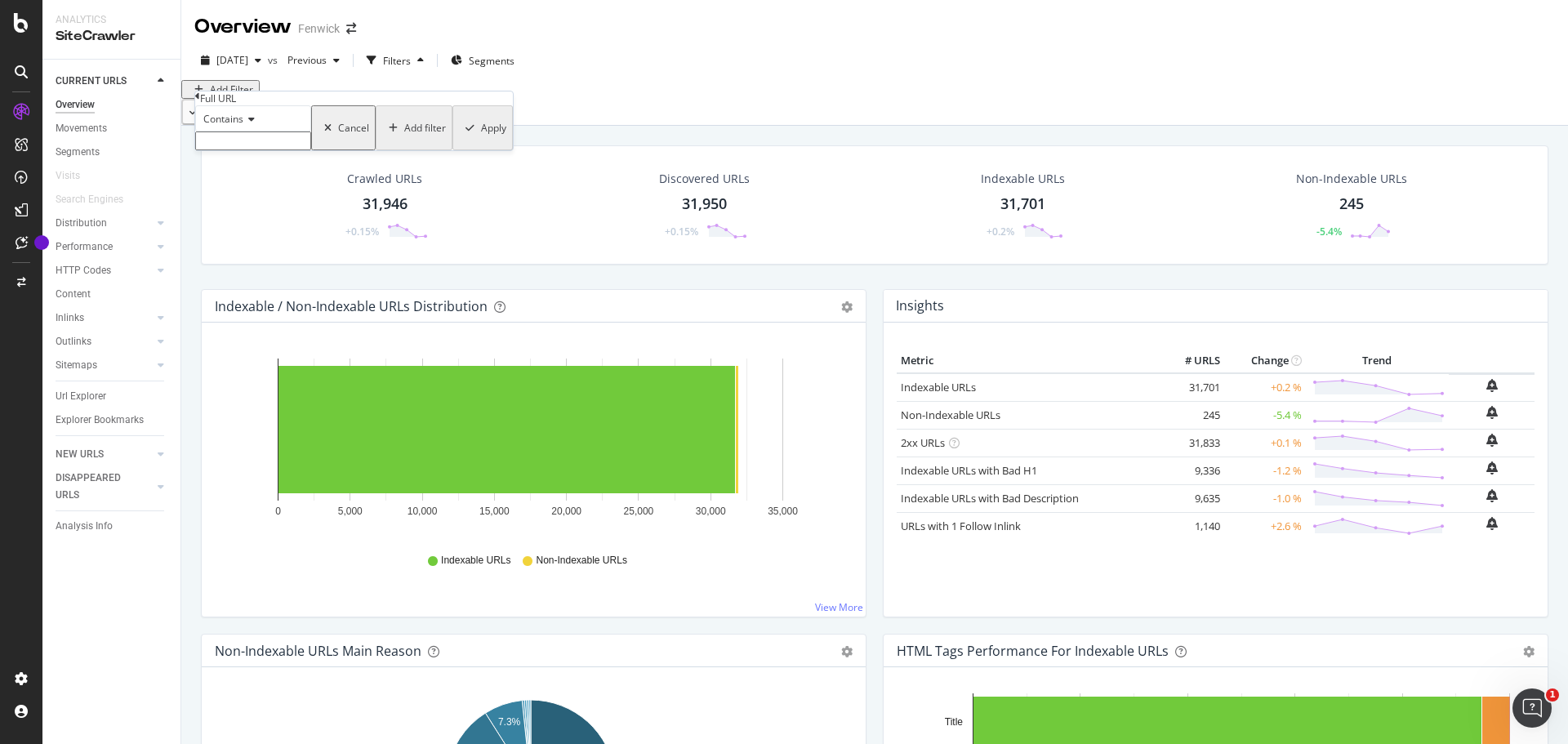
click at [281, 150] on input "text" at bounding box center [252, 140] width 116 height 19
click at [236, 126] on span "Contains" at bounding box center [223, 119] width 40 height 14
click at [254, 149] on div "Equal to" at bounding box center [253, 139] width 115 height 17
click at [255, 150] on input "text" at bounding box center [252, 140] width 116 height 19
paste input "[URL][DOMAIN_NAME]"
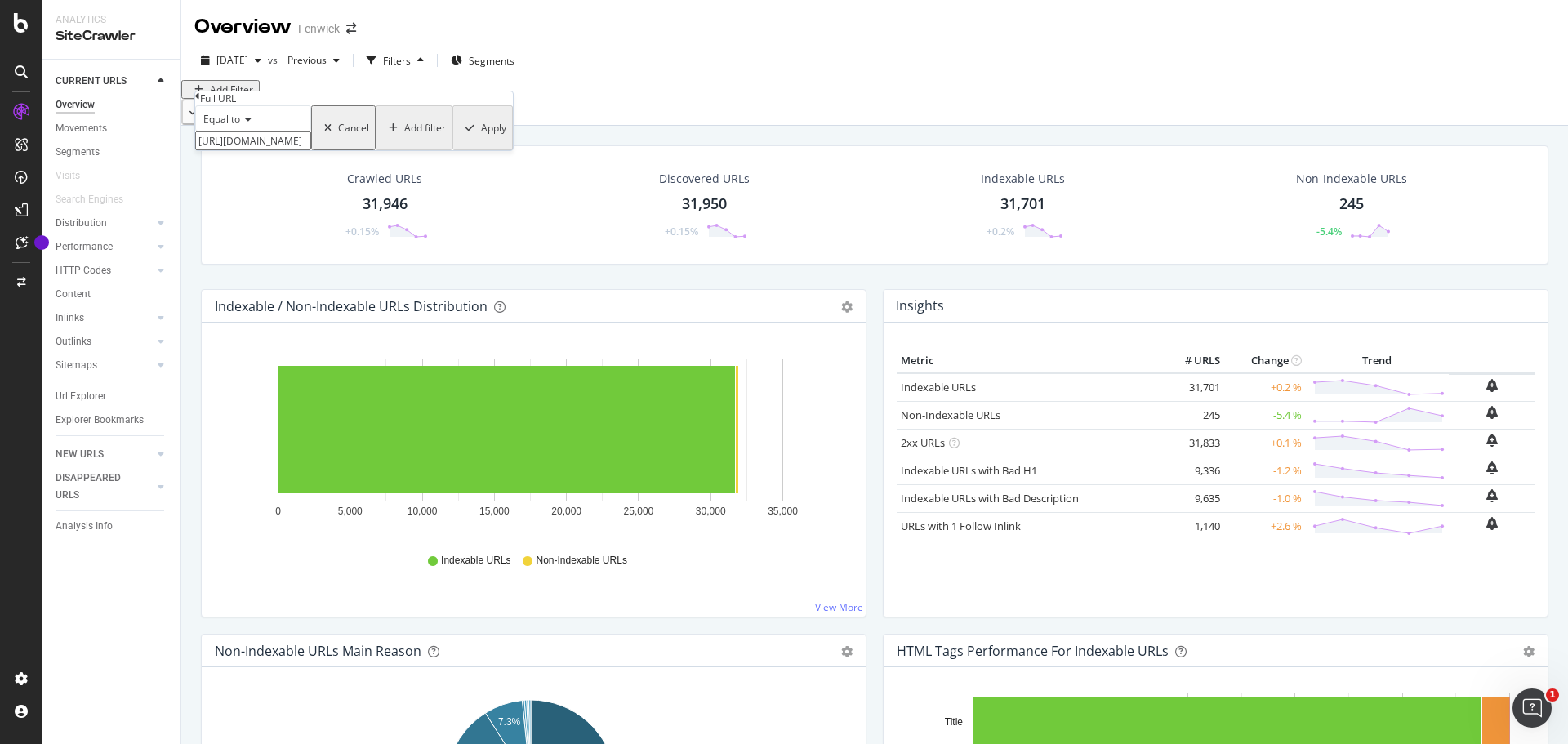
scroll to position [0, 112]
type input "[URL][DOMAIN_NAME]"
click at [481, 139] on div "Apply" at bounding box center [493, 133] width 26 height 14
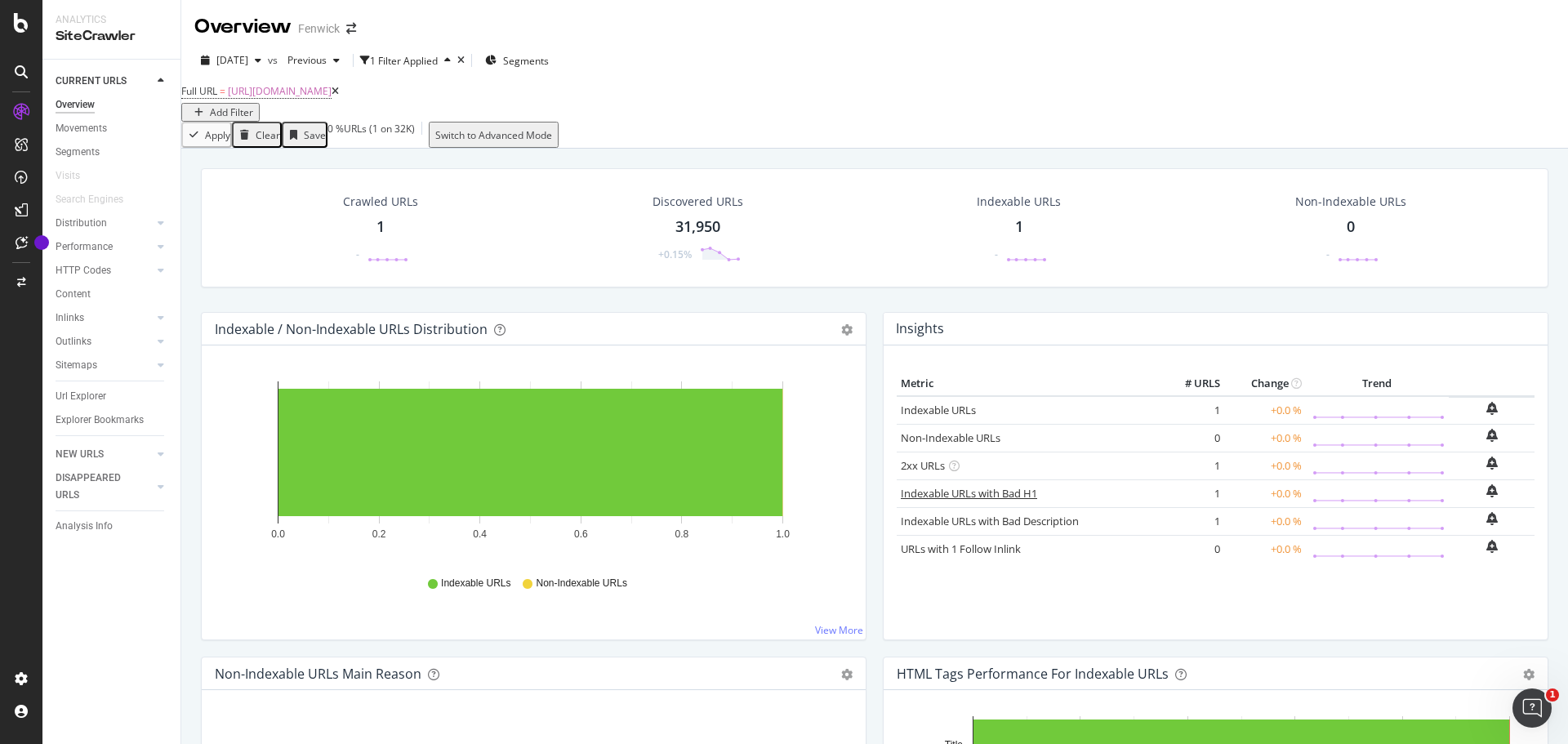
click at [972, 501] on link "Indexable URLs with Bad H1" at bounding box center [968, 493] width 137 height 15
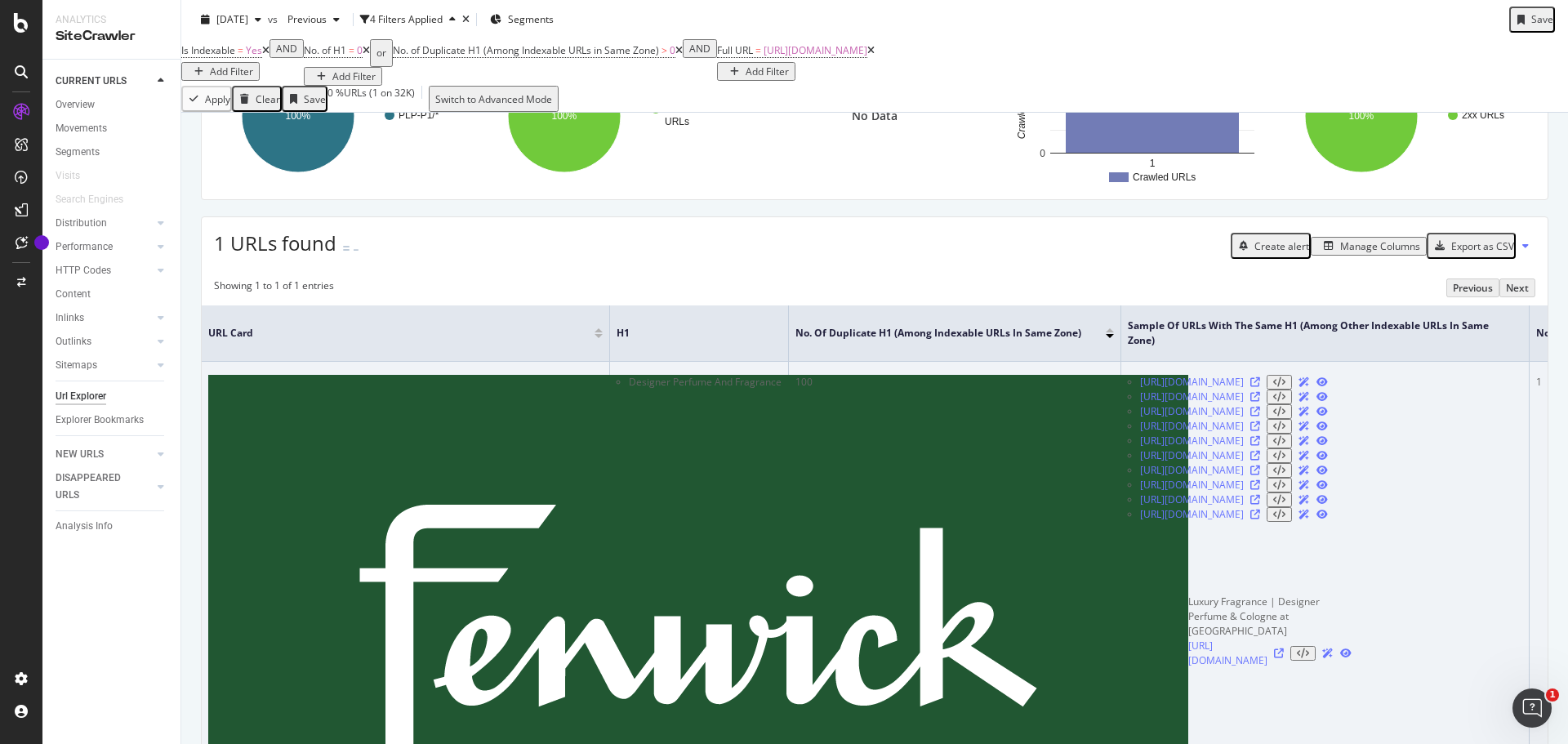
click at [1322, 648] on icon at bounding box center [1327, 652] width 11 height 10
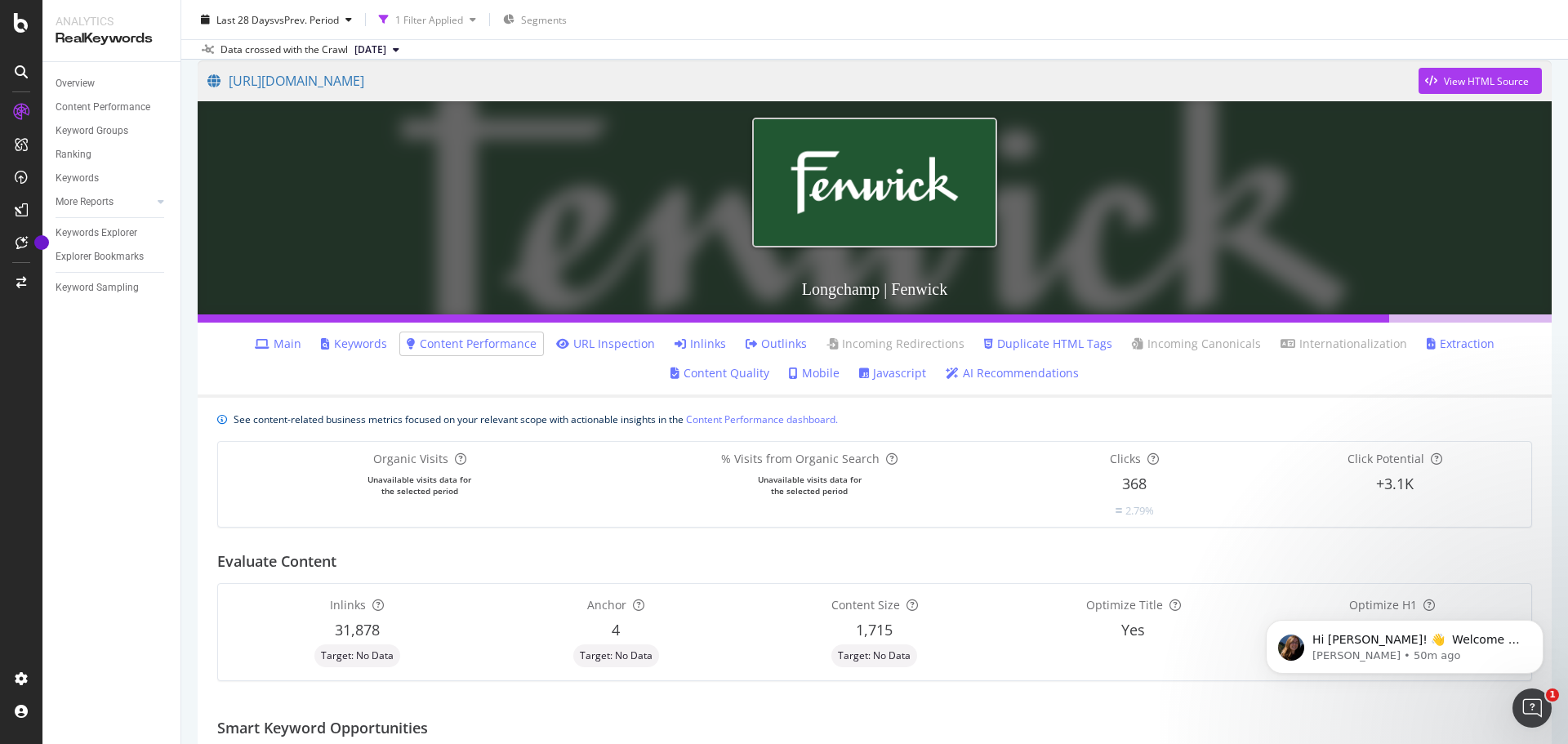
scroll to position [59, 0]
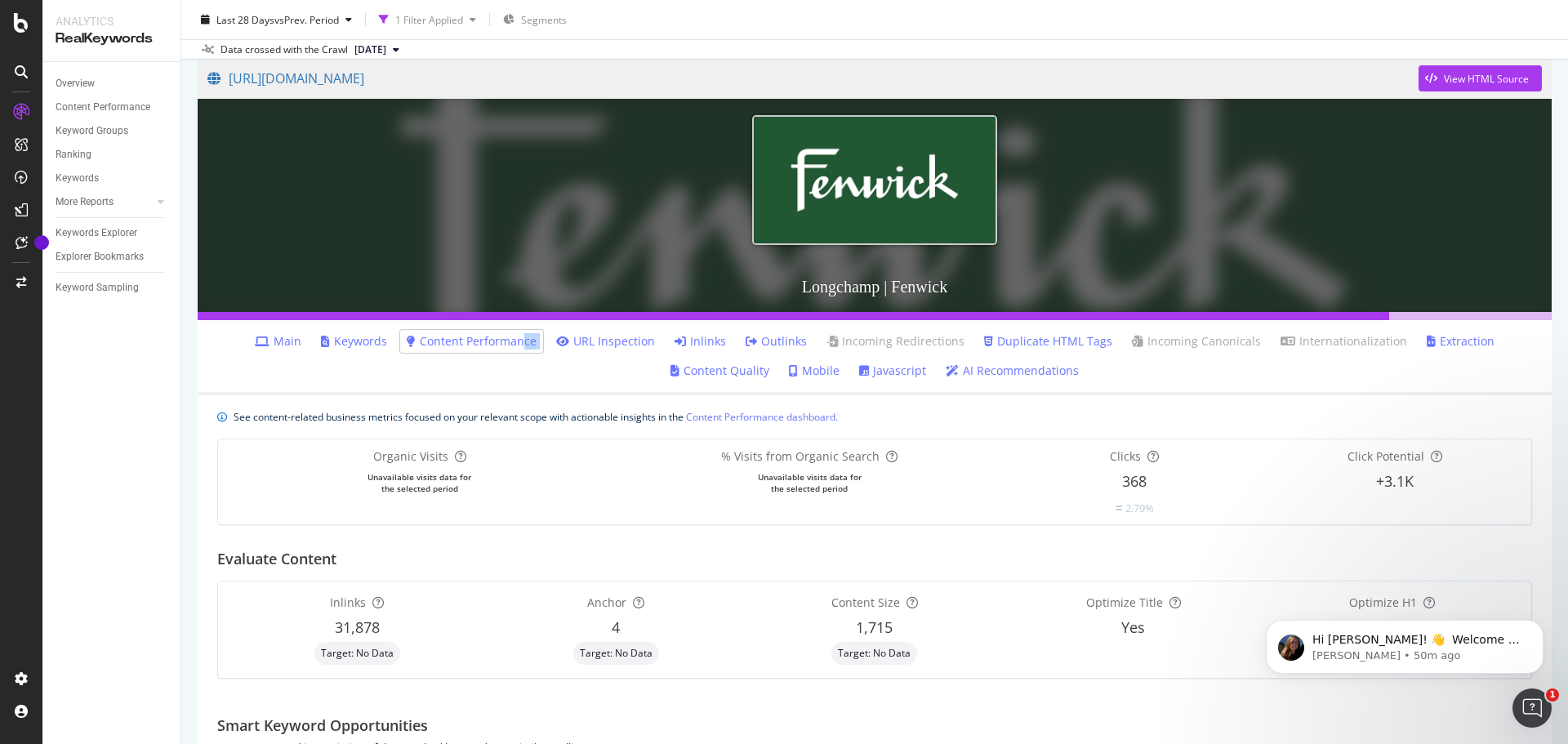
drag, startPoint x: 526, startPoint y: 393, endPoint x: 553, endPoint y: 384, distance: 28.5
click at [553, 384] on ul "Main Keywords Content Performance URL Inspection Inlinks Outlinks Incoming Redi…" at bounding box center [874, 357] width 1354 height 75
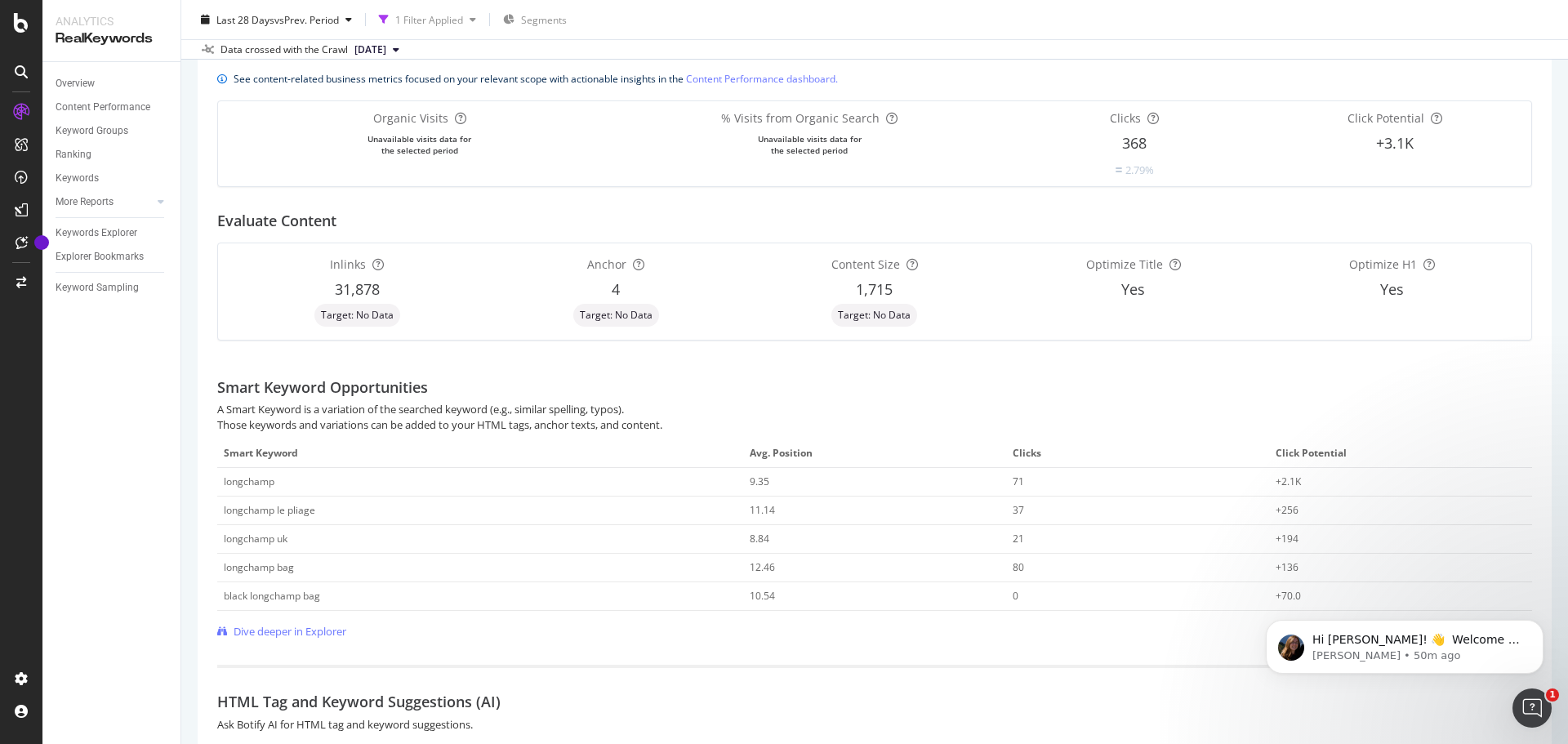
scroll to position [0, 0]
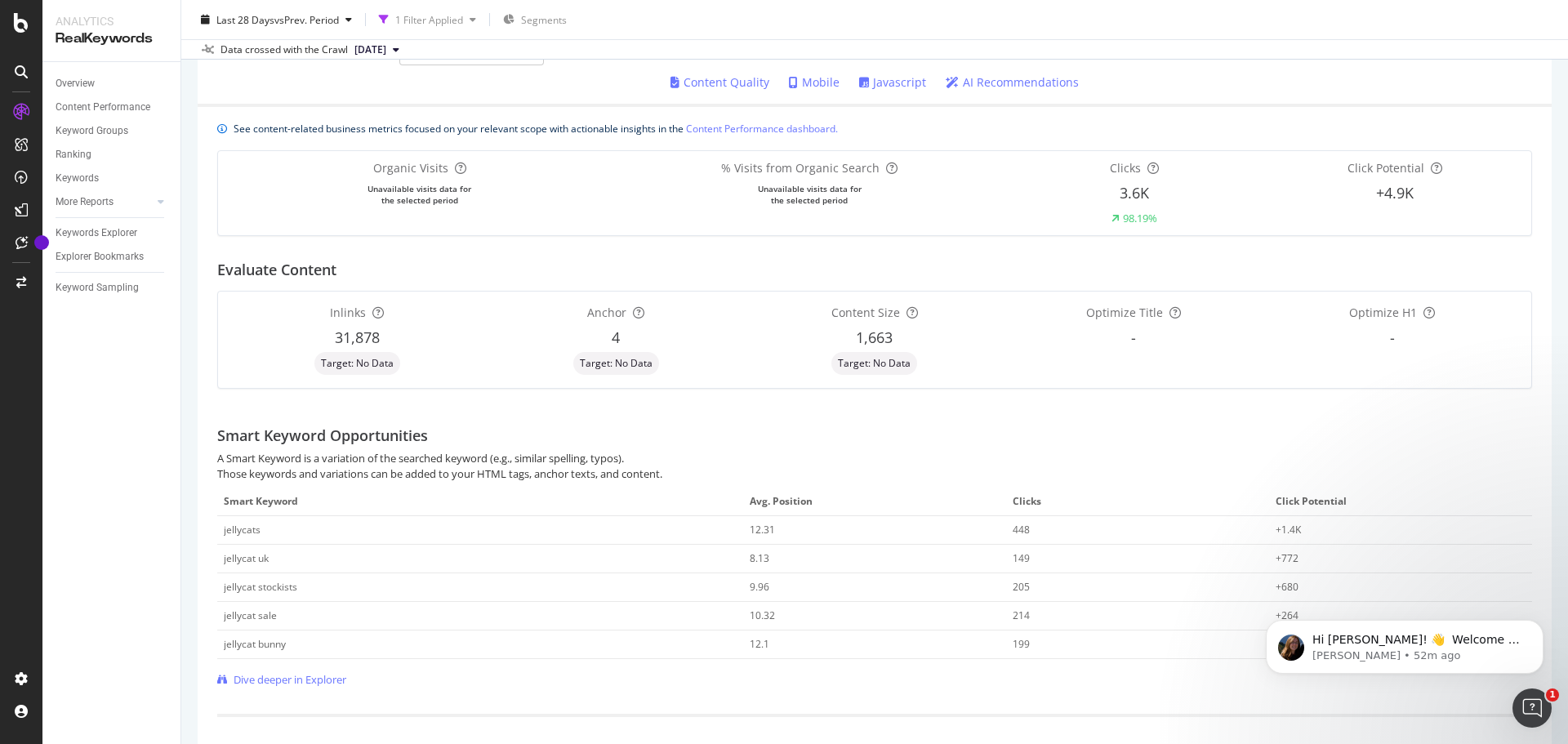
scroll to position [487, 0]
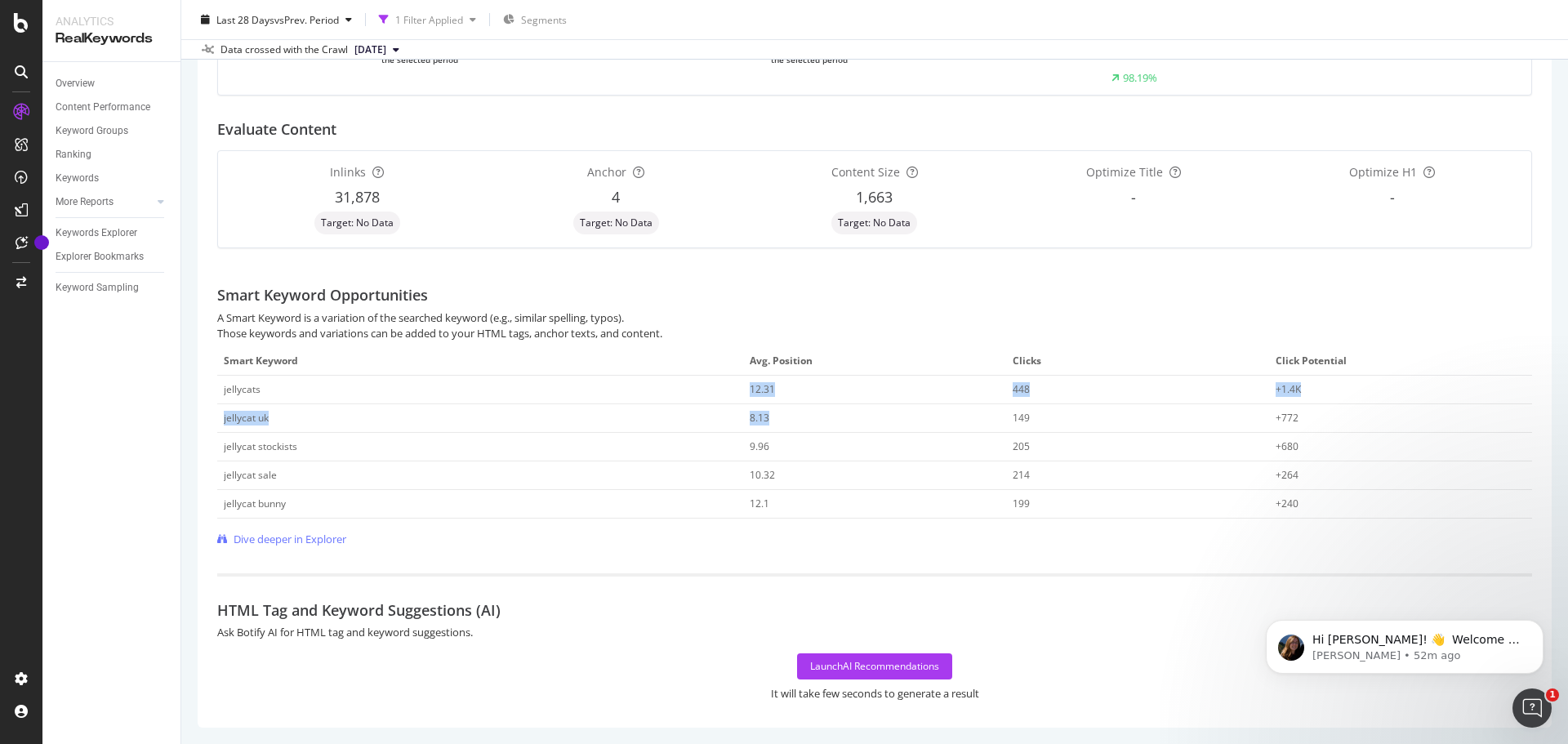
drag, startPoint x: 822, startPoint y: 417, endPoint x: 716, endPoint y: 389, distance: 109.6
click at [716, 389] on tbody "jellycats 12.31 448 +1.4K jellycat uk 8.13 149 +772 jellycat stockists 9.96 205…" at bounding box center [874, 447] width 1315 height 143
click at [716, 389] on div "jellycats" at bounding box center [481, 389] width 513 height 15
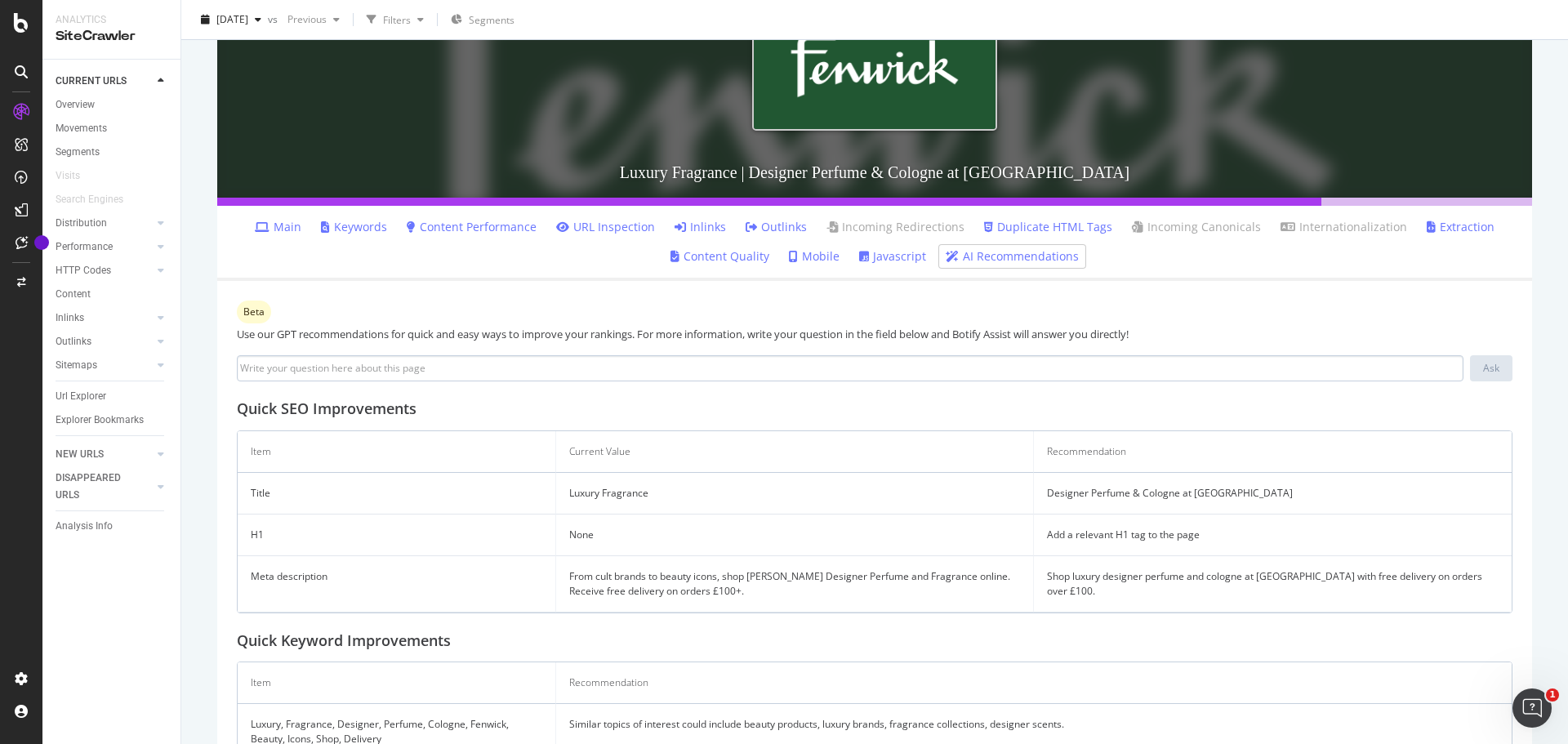
scroll to position [283, 0]
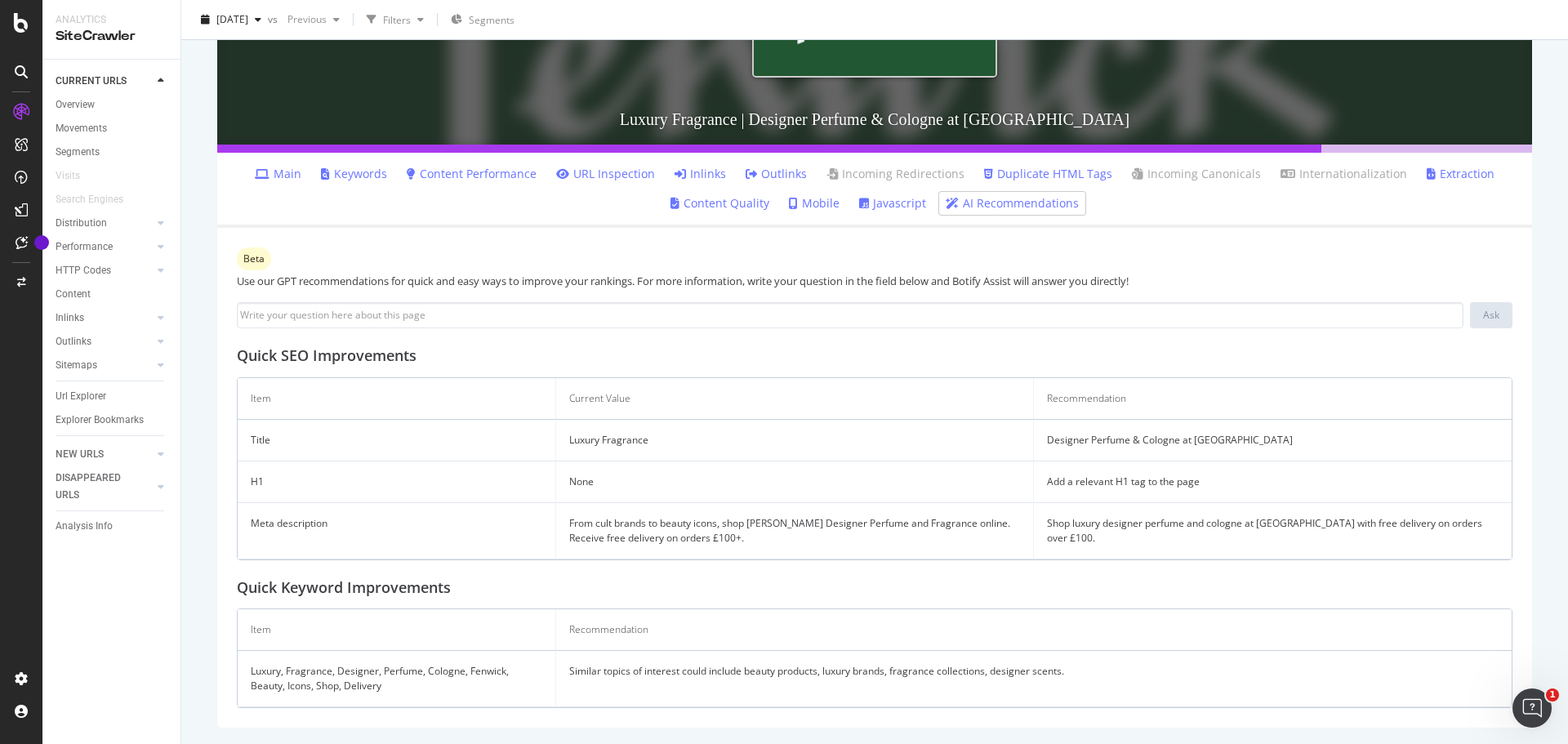
click at [687, 524] on td "From cult brands to beauty icons, shop Fenwick's Designer Perfume and Fragrance…" at bounding box center [795, 531] width 478 height 56
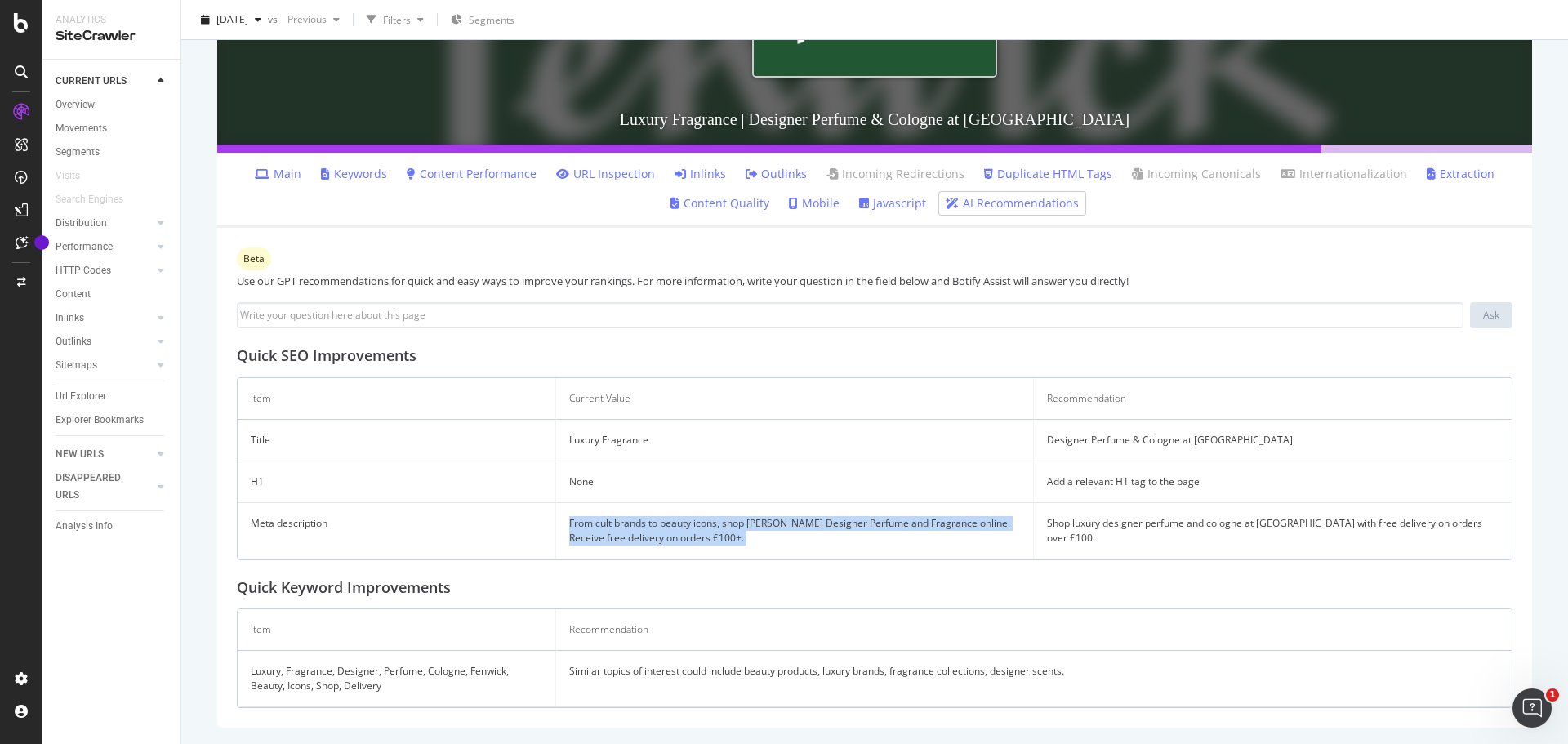
click at [687, 524] on td "From cult brands to beauty icons, shop Fenwick's Designer Perfume and Fragrance…" at bounding box center [795, 531] width 478 height 56
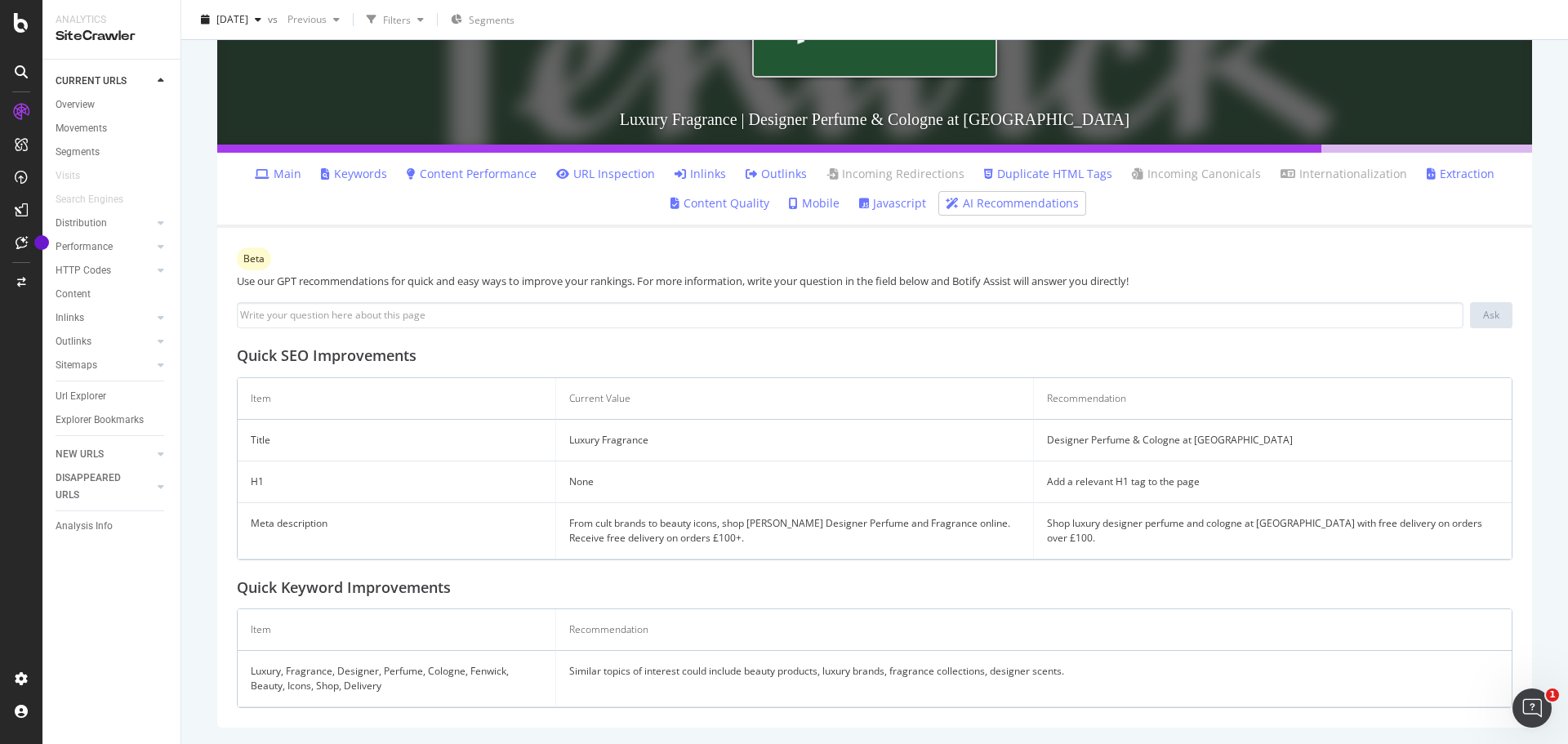
click at [719, 644] on th "Recommendation" at bounding box center [1034, 629] width 955 height 41
click at [729, 676] on td "Similar topics of interest could include beauty products, luxury brands, fragra…" at bounding box center [1034, 679] width 955 height 56
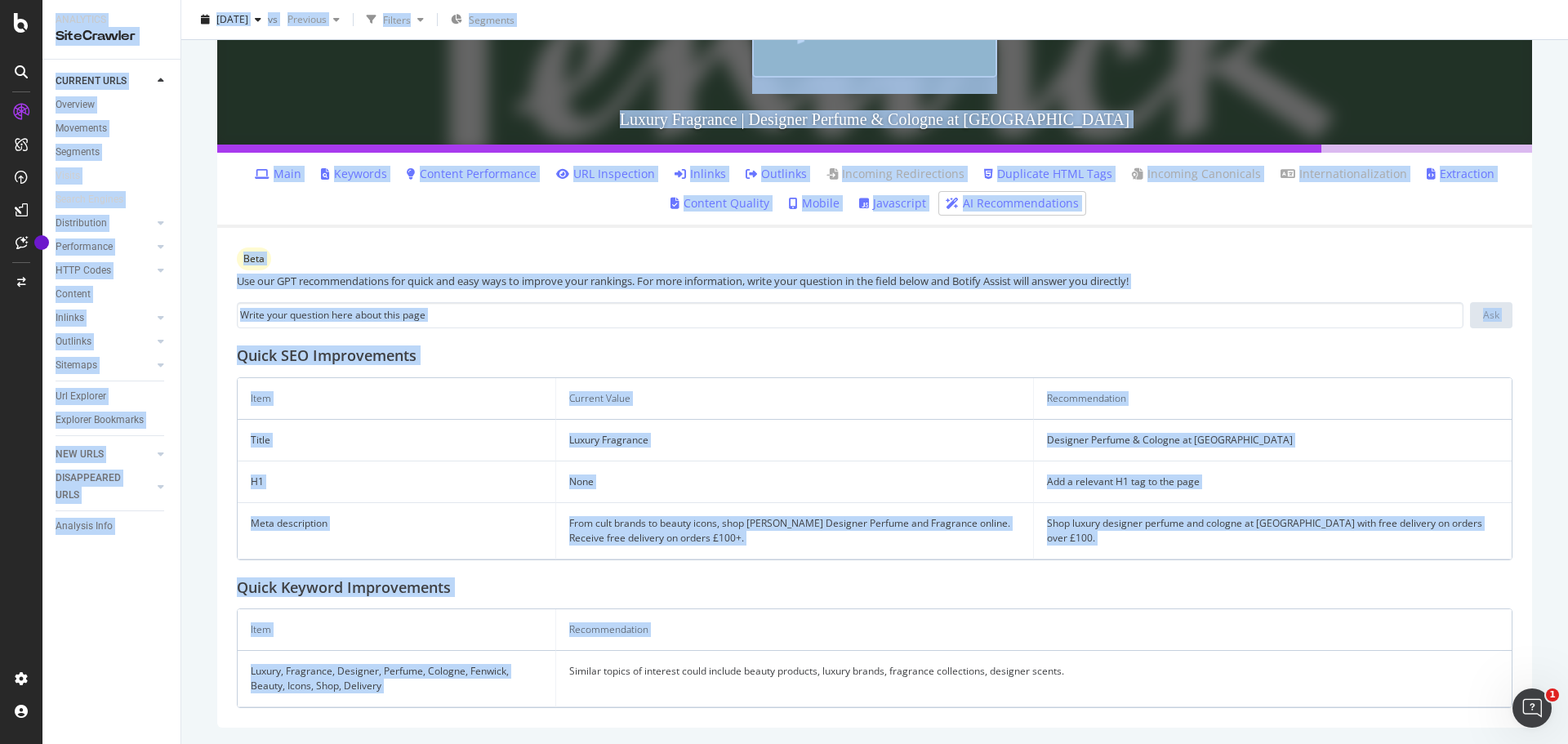
click at [729, 676] on td "Similar topics of interest could include beauty products, luxury brands, fragra…" at bounding box center [1034, 679] width 955 height 56
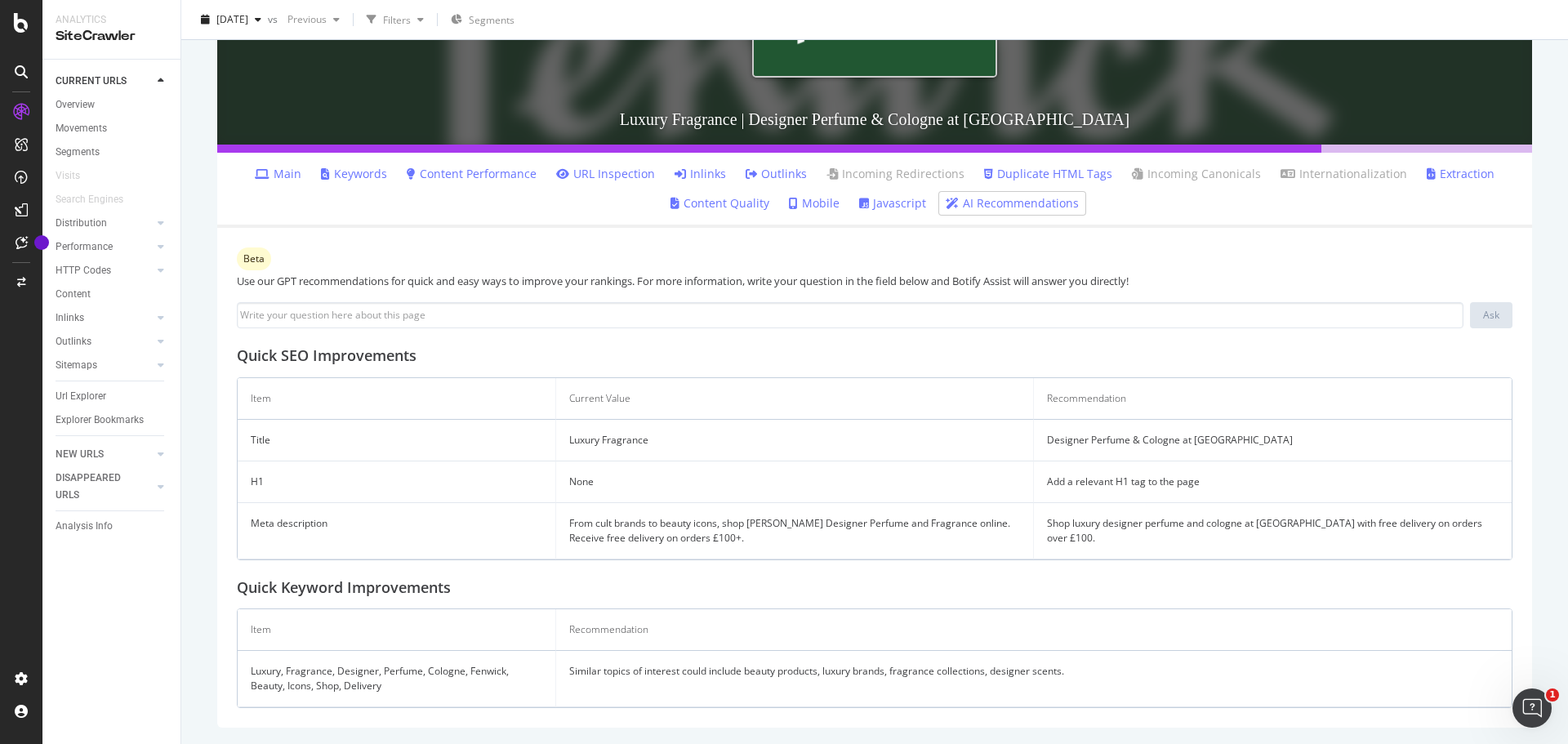
click at [1071, 525] on td "Shop luxury designer perfume and cologne at Fenwick with free delivery on order…" at bounding box center [1273, 531] width 478 height 56
click at [913, 487] on td "None" at bounding box center [795, 481] width 478 height 41
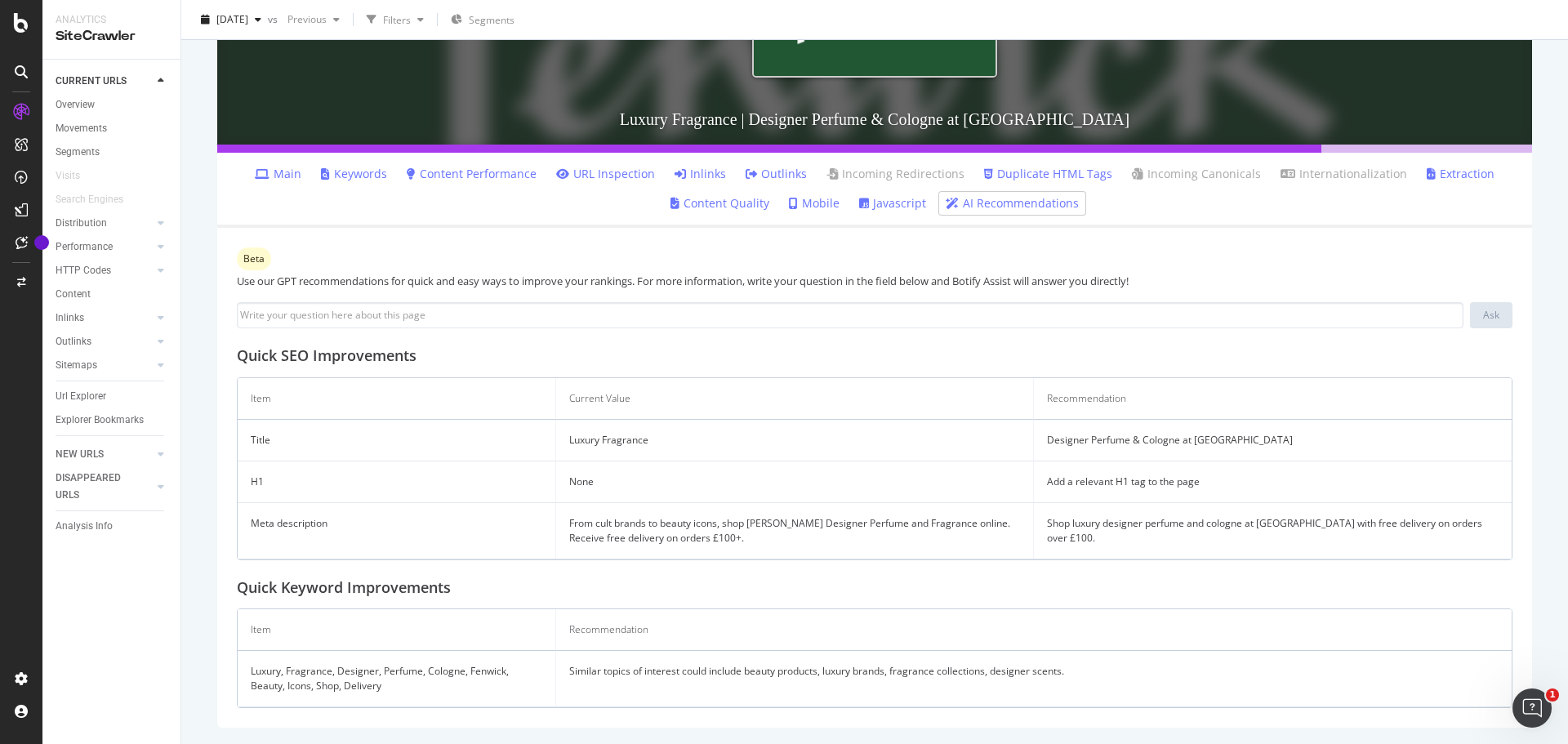
click at [913, 487] on td "None" at bounding box center [795, 481] width 478 height 41
click at [619, 508] on td "From cult brands to beauty icons, shop Fenwick's Designer Perfume and Fragrance…" at bounding box center [795, 531] width 478 height 56
click at [574, 480] on td "None" at bounding box center [795, 481] width 478 height 41
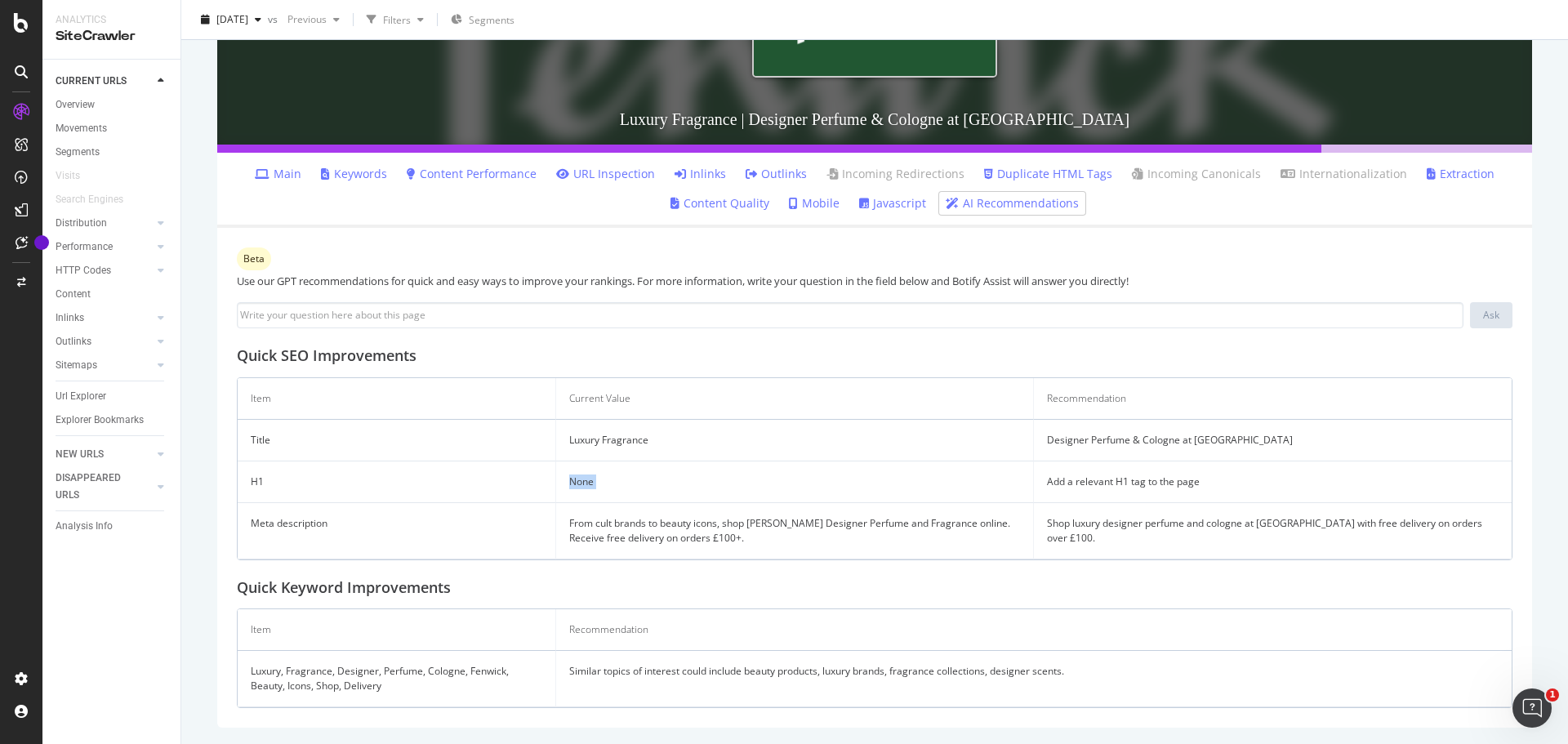
click at [574, 480] on td "None" at bounding box center [795, 481] width 478 height 41
